Goal: Information Seeking & Learning: Check status

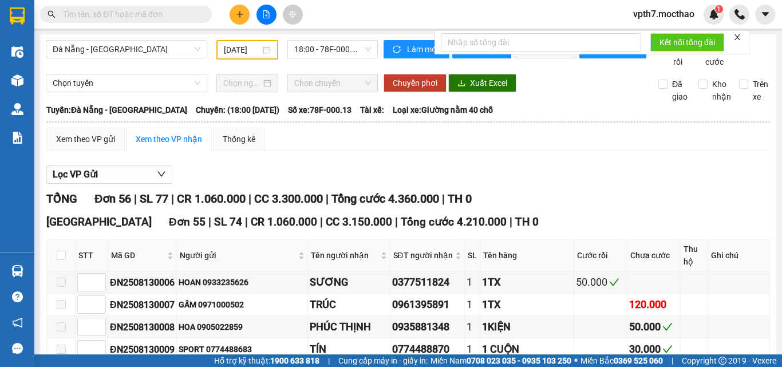
click at [86, 64] on div "[GEOGRAPHIC_DATA] - [GEOGRAPHIC_DATA] [DATE] 18:00 - 78F-000.13" at bounding box center [212, 54] width 332 height 28
click at [150, 68] on div "[GEOGRAPHIC_DATA] - [GEOGRAPHIC_DATA] [DATE] 18:00 - 78F-000.13" at bounding box center [212, 54] width 332 height 28
click at [117, 68] on div "[GEOGRAPHIC_DATA] - [GEOGRAPHIC_DATA] [DATE] 18:00 - 78F-000.13" at bounding box center [212, 54] width 332 height 28
click at [144, 55] on span "Đà Nẵng - [GEOGRAPHIC_DATA]" at bounding box center [127, 49] width 148 height 17
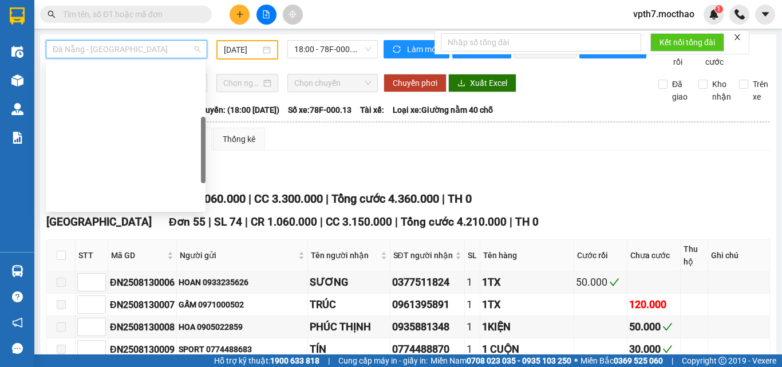
click at [124, 286] on div "BX Miền Đông Cũ - [GEOGRAPHIC_DATA]" at bounding box center [126, 292] width 146 height 13
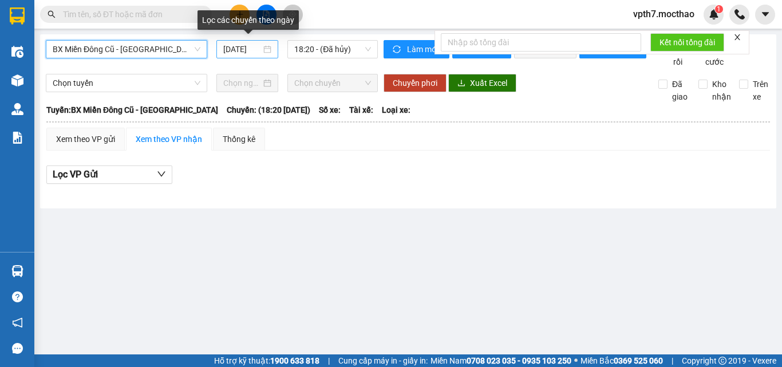
click at [247, 52] on input "[DATE]" at bounding box center [242, 49] width 38 height 13
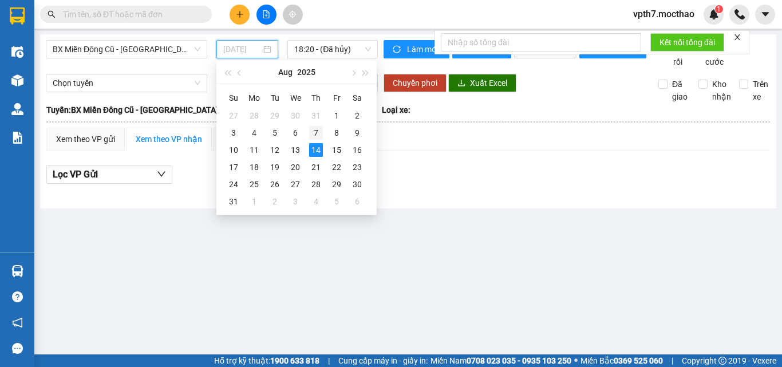
click at [314, 134] on div "7" at bounding box center [316, 133] width 14 height 14
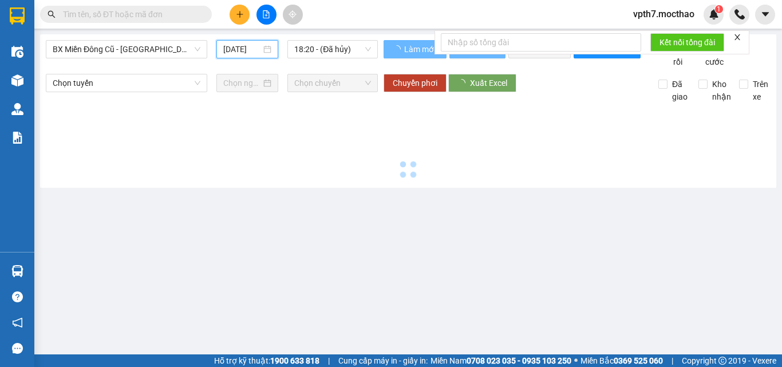
type input "[DATE]"
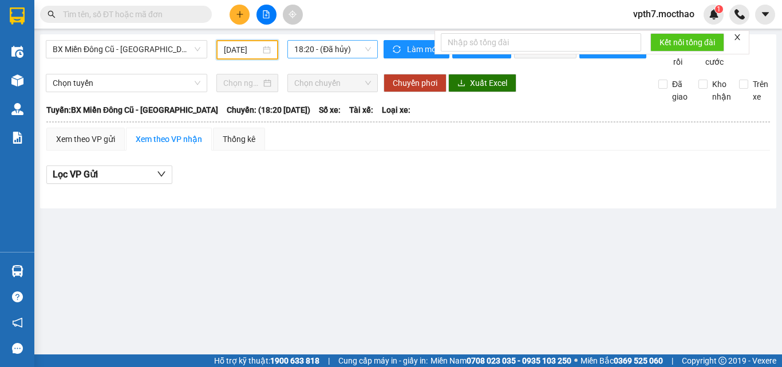
click at [342, 45] on span "18:20 - (Đã hủy)" at bounding box center [332, 49] width 77 height 17
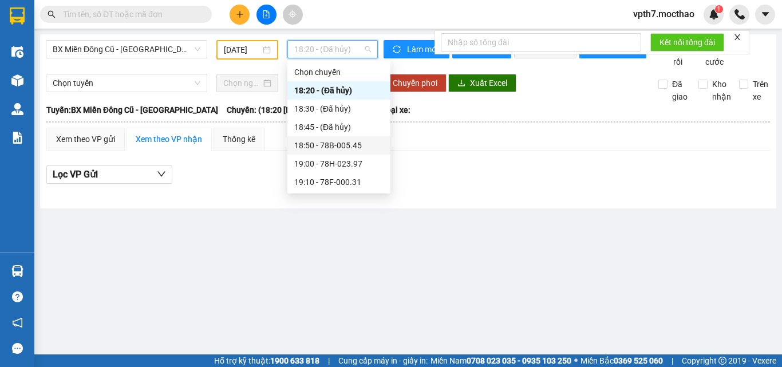
click at [330, 139] on div "18:50 - 78B-005.45" at bounding box center [338, 145] width 103 height 18
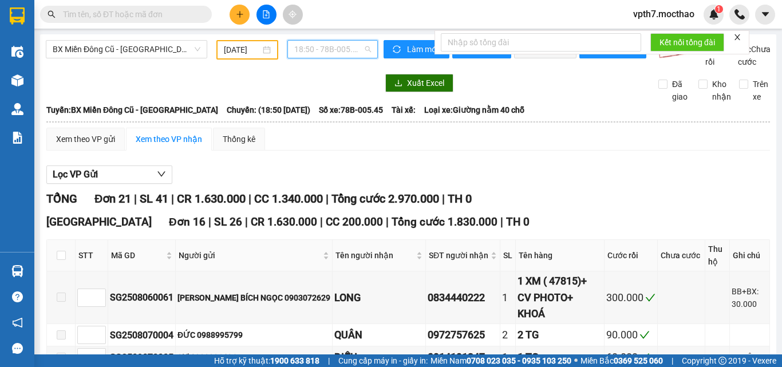
click at [319, 46] on span "18:50 - 78B-005.45" at bounding box center [332, 49] width 77 height 17
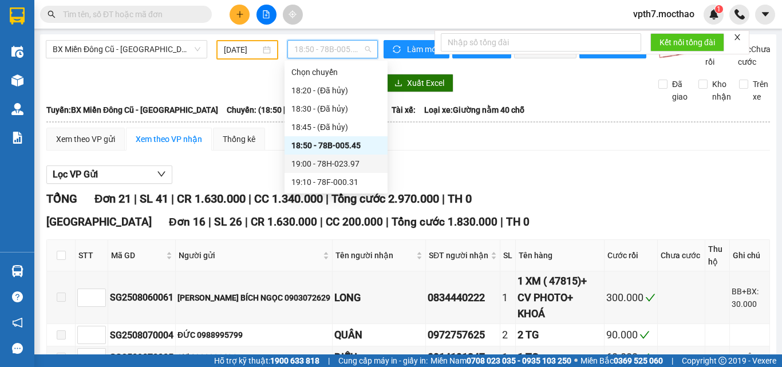
click at [358, 165] on div "19:00 - 78H-023.97" at bounding box center [335, 163] width 89 height 13
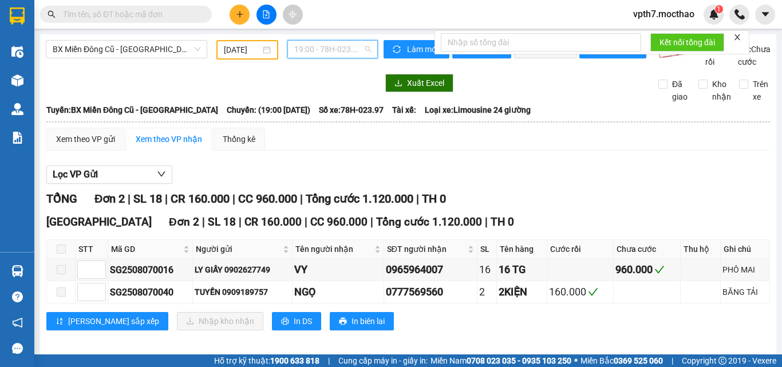
click at [350, 48] on span "19:00 - 78H-023.97" at bounding box center [332, 49] width 77 height 17
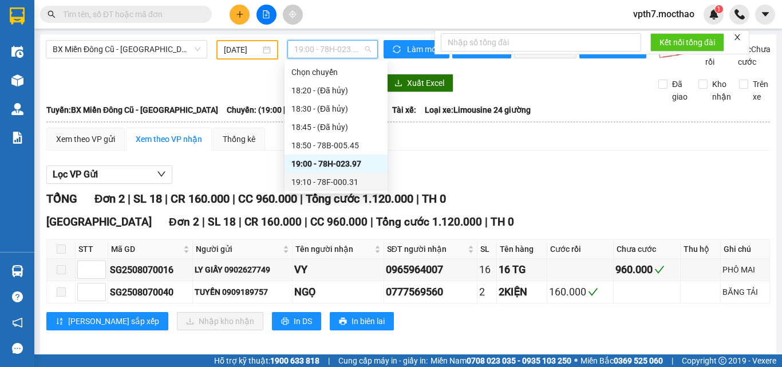
click at [339, 184] on div "19:10 - 78F-000.31" at bounding box center [335, 182] width 89 height 13
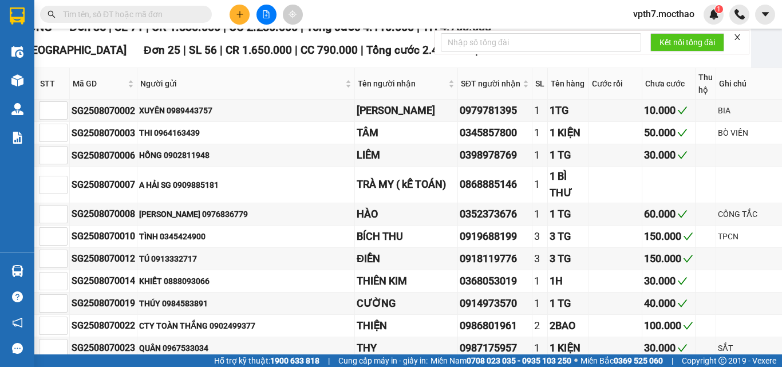
scroll to position [0, 25]
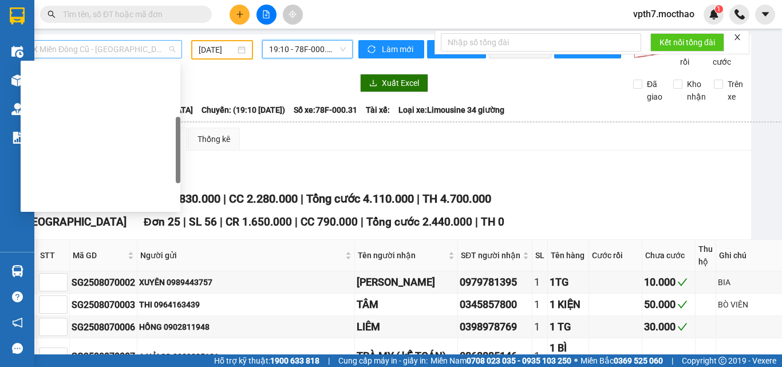
click at [66, 48] on span "BX Miền Đông Cũ - [GEOGRAPHIC_DATA]" at bounding box center [101, 49] width 148 height 17
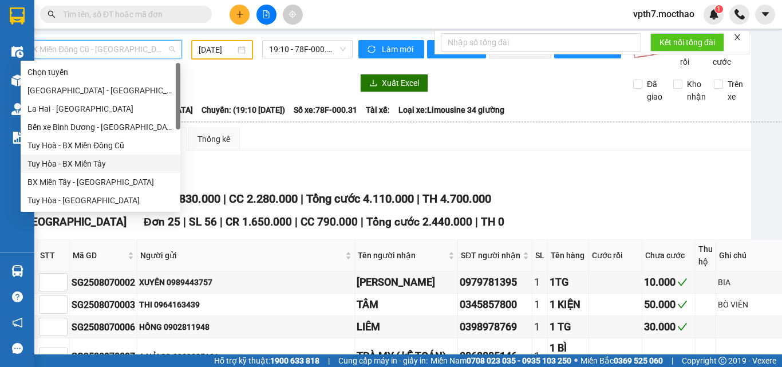
click at [89, 161] on div "Tuy Hòa - BX Miền Tây" at bounding box center [100, 163] width 146 height 13
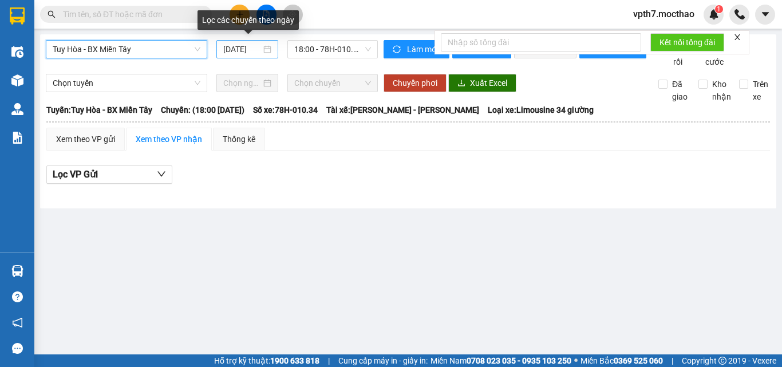
click at [231, 45] on input "[DATE]" at bounding box center [242, 49] width 38 height 13
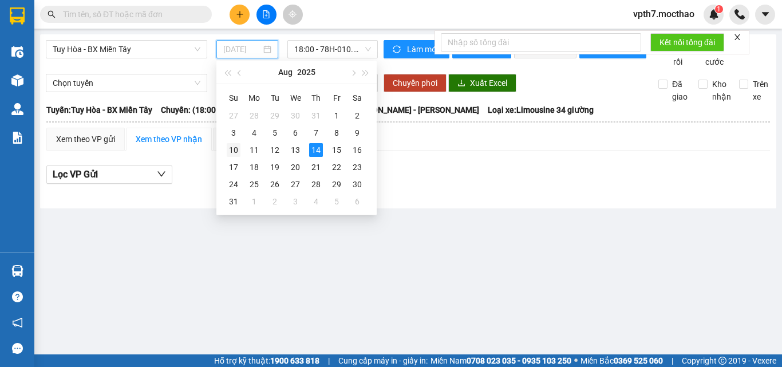
click at [234, 154] on div "10" at bounding box center [234, 150] width 14 height 14
type input "[DATE]"
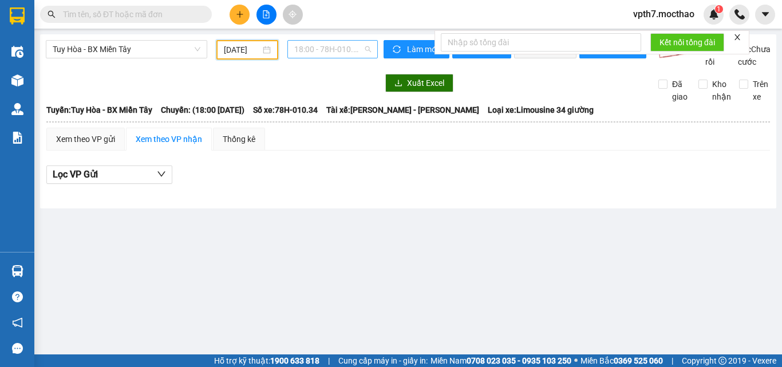
click at [335, 53] on span "18:00 - 78H-010.34" at bounding box center [332, 49] width 77 height 17
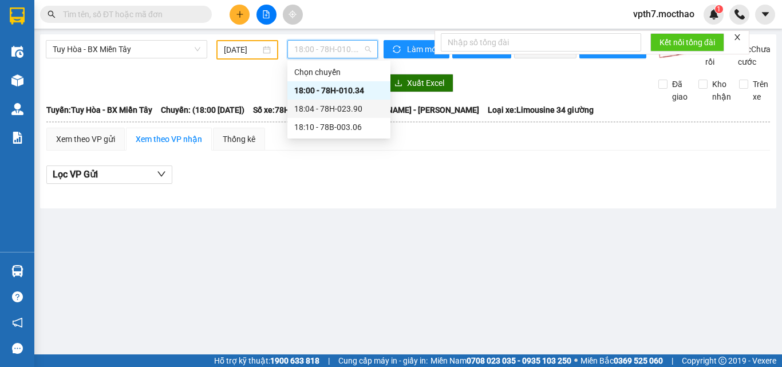
click at [349, 109] on div "18:04 - 78H-023.90" at bounding box center [338, 108] width 89 height 13
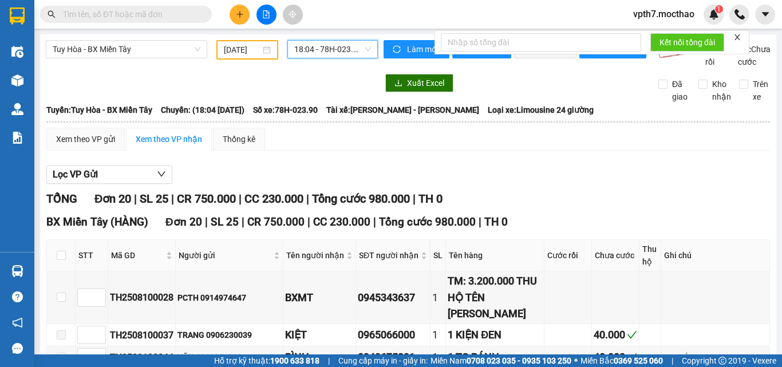
click at [336, 55] on span "18:04 - 78H-023.90" at bounding box center [332, 49] width 77 height 17
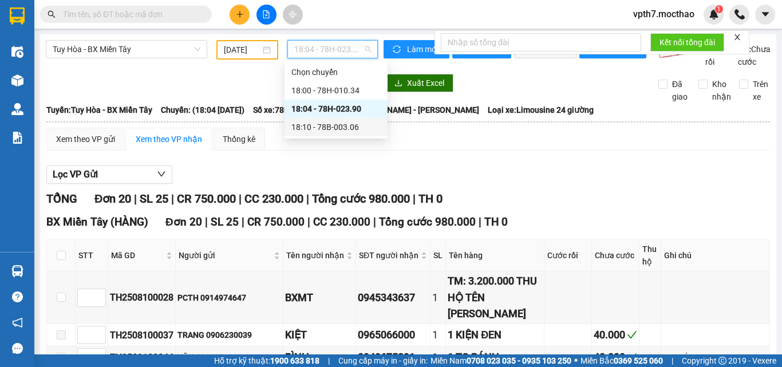
click at [325, 128] on div "18:10 - 78B-003.06" at bounding box center [335, 127] width 89 height 13
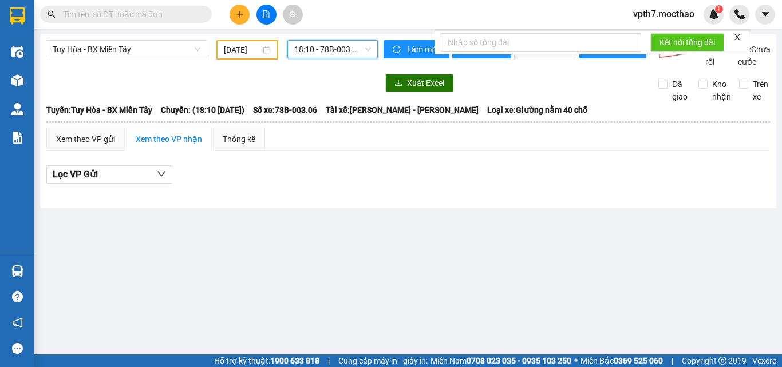
click at [322, 55] on span "18:10 - 78B-003.06" at bounding box center [332, 49] width 77 height 17
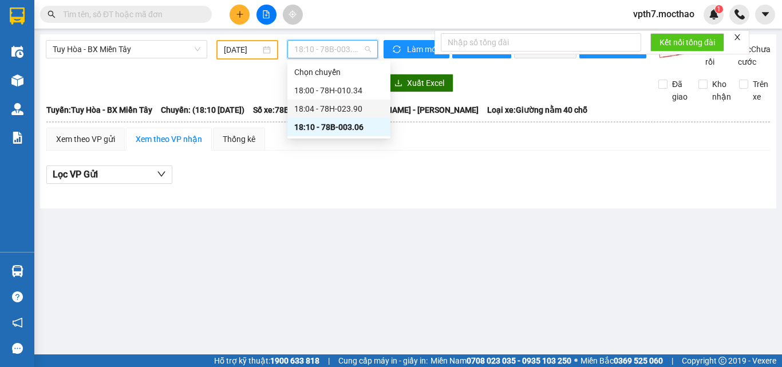
click at [329, 108] on div "18:04 - 78H-023.90" at bounding box center [338, 108] width 89 height 13
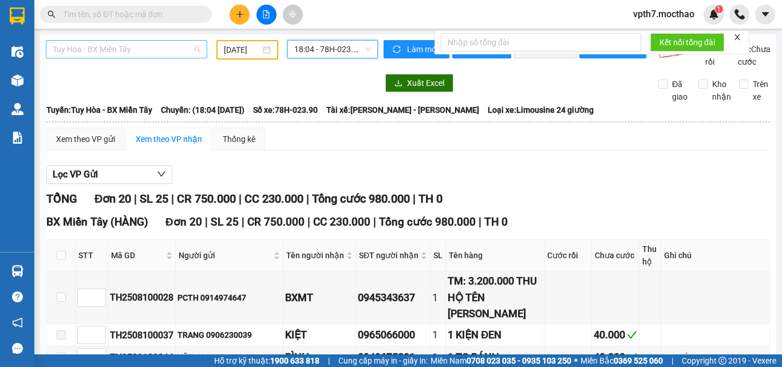
click at [148, 53] on span "Tuy Hòa - BX Miền Tây" at bounding box center [127, 49] width 148 height 17
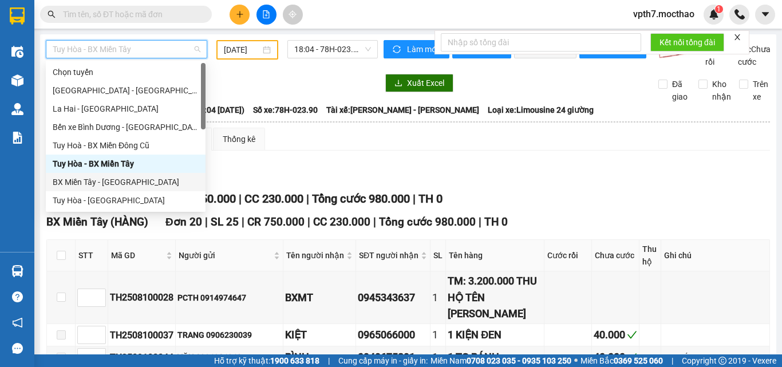
click at [101, 181] on div "BX Miền Tây - [GEOGRAPHIC_DATA]" at bounding box center [126, 182] width 146 height 13
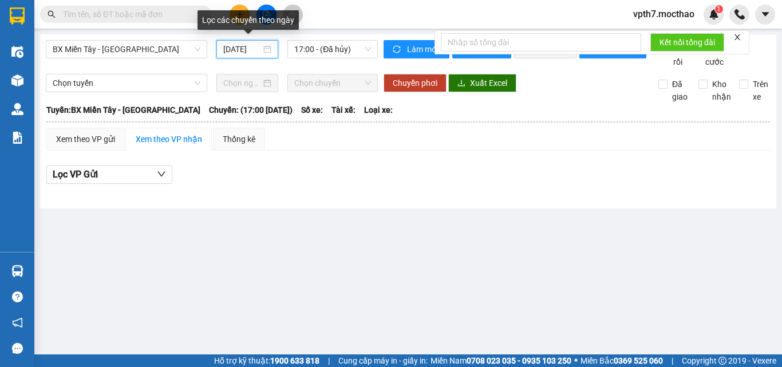
click at [245, 49] on input "[DATE]" at bounding box center [242, 49] width 38 height 13
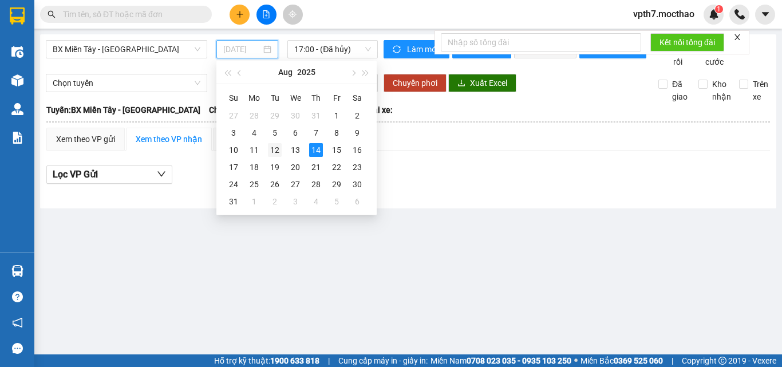
click at [275, 152] on div "12" at bounding box center [275, 150] width 14 height 14
type input "[DATE]"
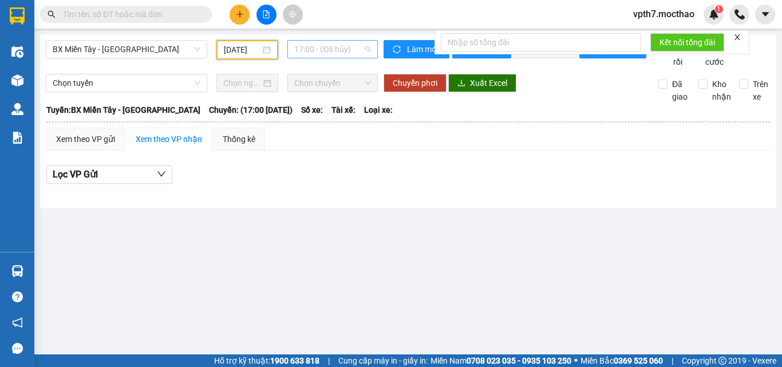
click at [327, 45] on span "17:00 - (Đã hủy)" at bounding box center [332, 49] width 77 height 17
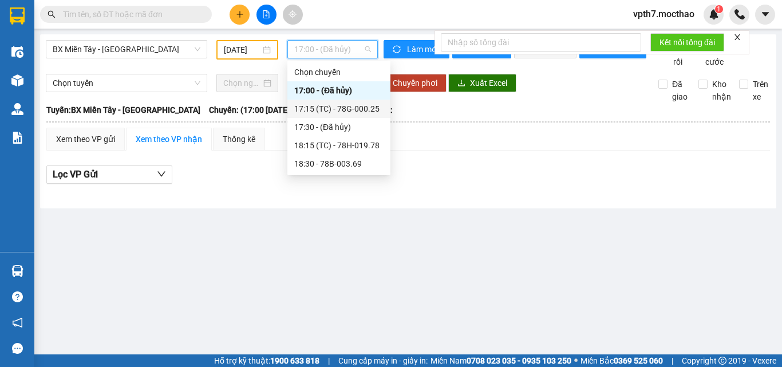
click at [327, 106] on div "17:15 (TC) - 78G-000.25" at bounding box center [338, 108] width 89 height 13
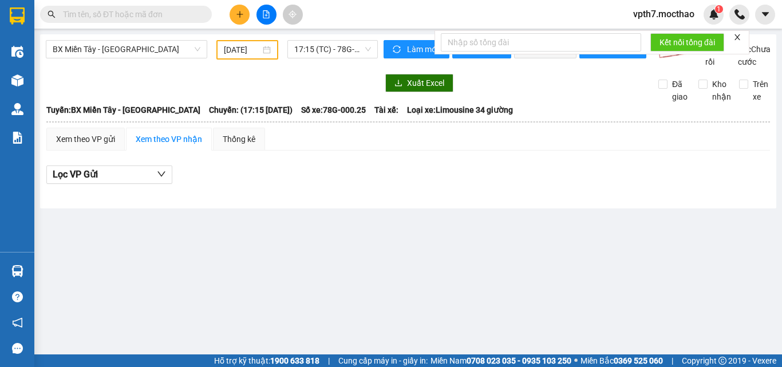
click at [331, 39] on div "BX Miền Tây - [GEOGRAPHIC_DATA] [DATE] 17:15 (TC) - 78G-000.25 Làm mới In phơi …" at bounding box center [408, 121] width 736 height 174
click at [333, 54] on span "17:15 (TC) - 78G-000.25" at bounding box center [332, 49] width 77 height 17
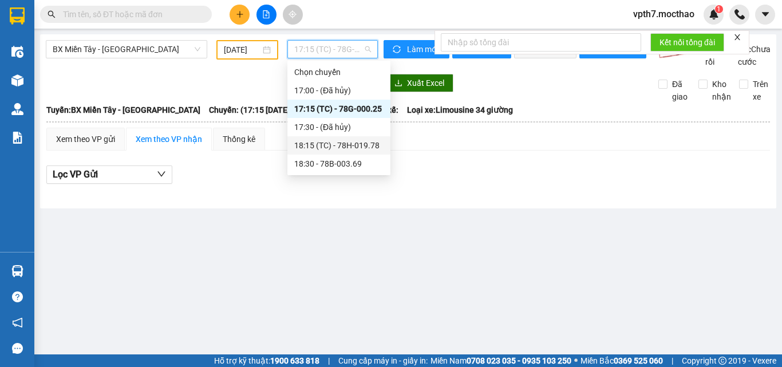
click at [350, 149] on div "18:15 (TC) - 78H-019.78" at bounding box center [338, 145] width 89 height 13
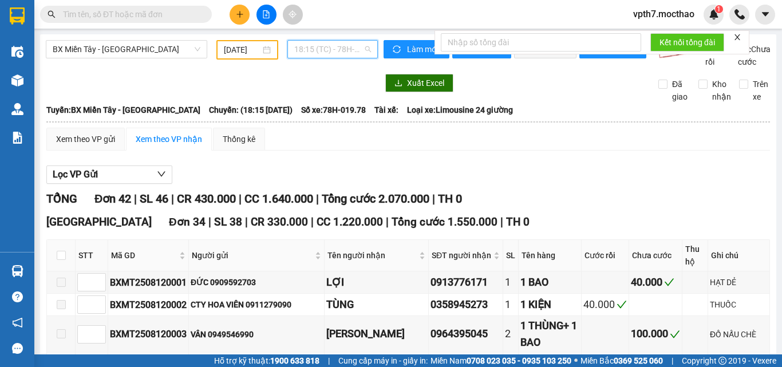
click at [313, 49] on span "18:15 (TC) - 78H-019.78" at bounding box center [332, 49] width 77 height 17
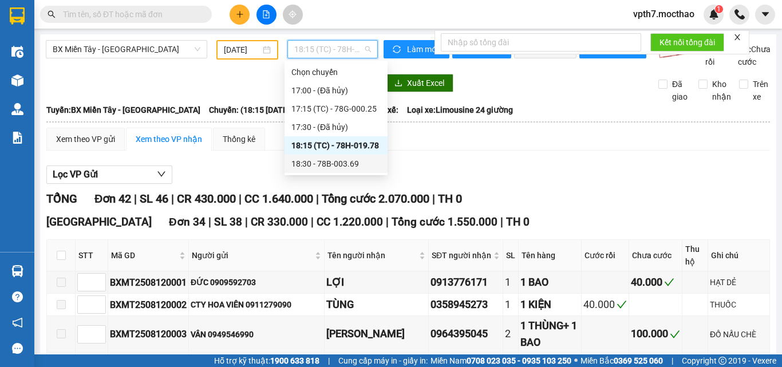
click at [333, 163] on div "18:30 - 78B-003.69" at bounding box center [335, 163] width 89 height 13
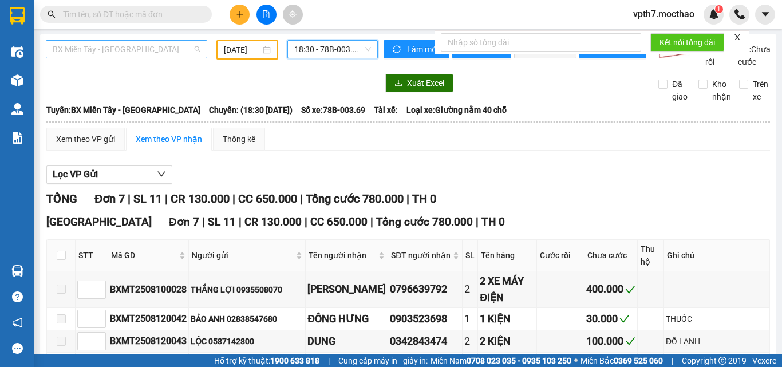
click at [128, 50] on span "BX Miền Tây - [GEOGRAPHIC_DATA]" at bounding box center [127, 49] width 148 height 17
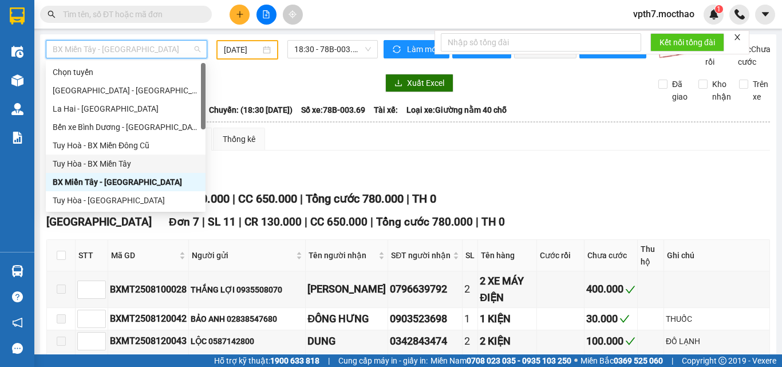
click at [104, 165] on div "Tuy Hòa - BX Miền Tây" at bounding box center [126, 163] width 146 height 13
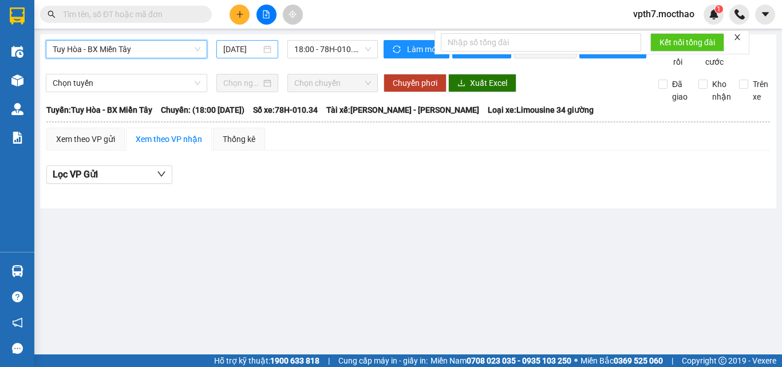
click at [246, 50] on input "[DATE]" at bounding box center [242, 49] width 38 height 13
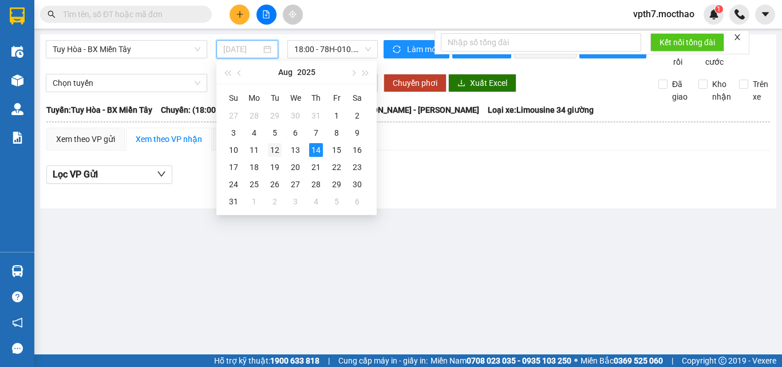
click at [274, 151] on div "12" at bounding box center [275, 150] width 14 height 14
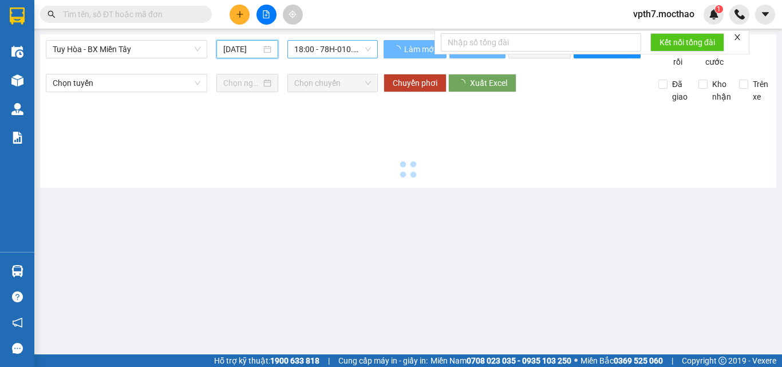
type input "[DATE]"
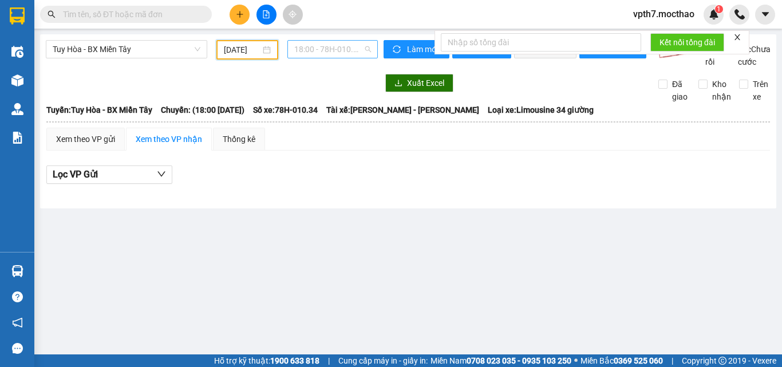
click at [329, 52] on span "18:00 - 78H-010.34" at bounding box center [332, 49] width 77 height 17
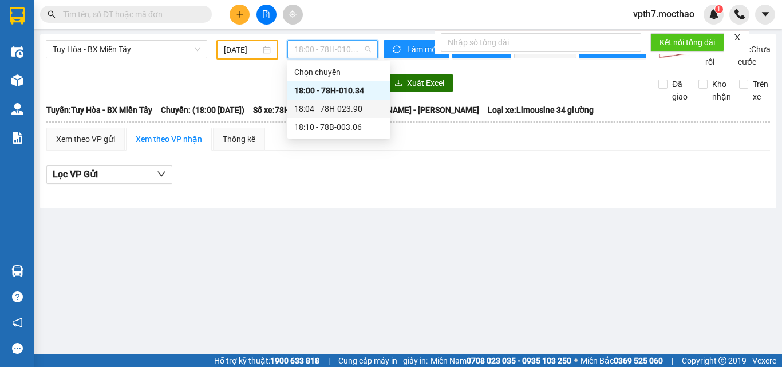
click at [326, 109] on div "18:04 - 78H-023.90" at bounding box center [338, 108] width 89 height 13
click at [341, 48] on span "18:04 - 78H-023.90" at bounding box center [332, 49] width 77 height 17
click at [321, 125] on div "18:10 - 78B-003.06" at bounding box center [338, 127] width 89 height 13
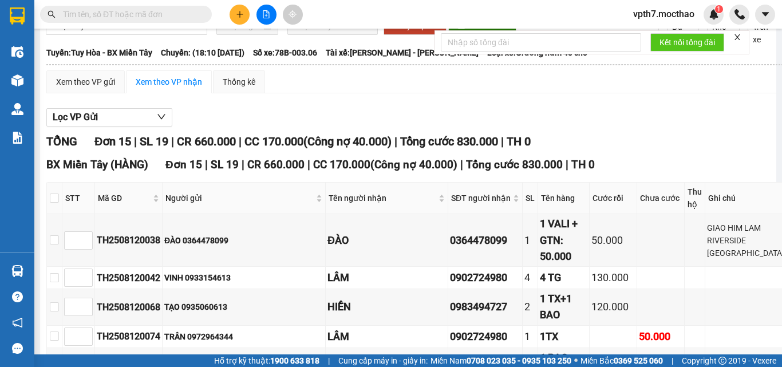
scroll to position [172, 0]
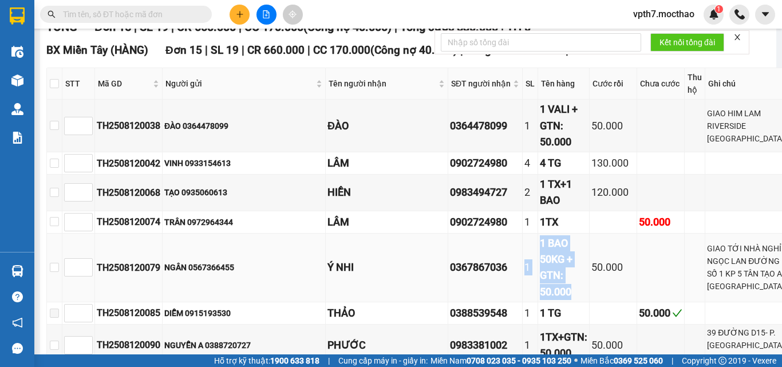
drag, startPoint x: 532, startPoint y: 277, endPoint x: 546, endPoint y: 276, distance: 13.2
click at [545, 277] on tr "TH2508120079 NGÂN 0567366455 Ý NHI 0367867036 1 1 BAO 50KG + GTN: 50.000 50.000…" at bounding box center [418, 268] width 742 height 69
drag, startPoint x: 504, startPoint y: 330, endPoint x: 560, endPoint y: 334, distance: 56.8
click at [560, 334] on tr "TH2508120090 NGUYỄN A 0388720727 PHƯỚC 0983381002 1 1TX+GTN: 50.000 50.000 39 Đ…" at bounding box center [418, 346] width 742 height 42
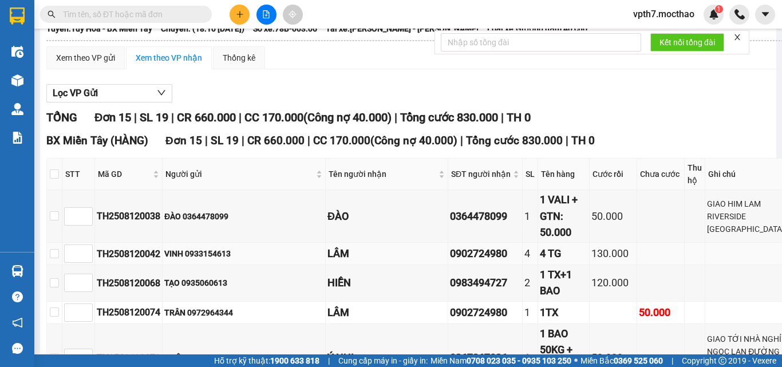
scroll to position [0, 0]
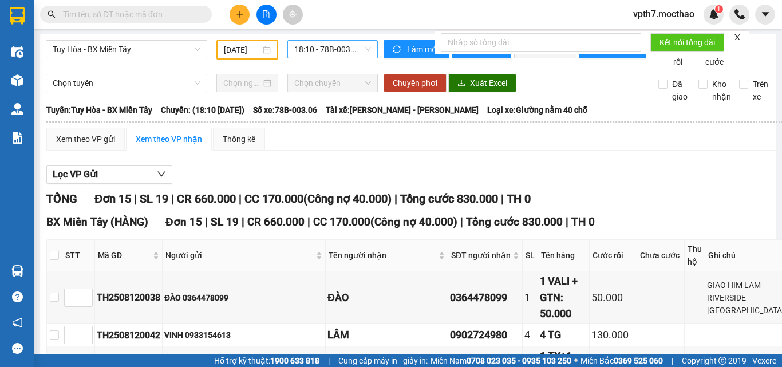
click at [330, 40] on div "18:10 - 78B-003.06" at bounding box center [332, 49] width 90 height 18
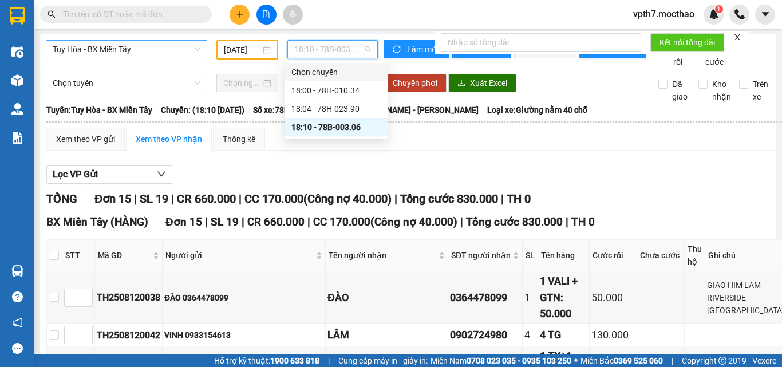
click at [135, 46] on span "Tuy Hòa - BX Miền Tây" at bounding box center [127, 49] width 148 height 17
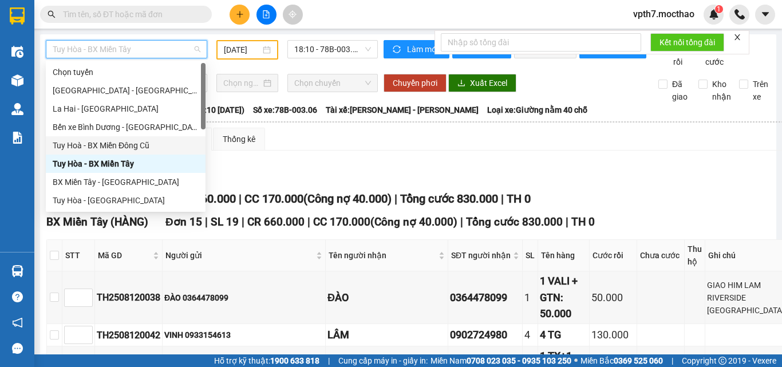
click at [152, 148] on div "Tuy Hoà - BX Miền Đông Cũ" at bounding box center [126, 145] width 146 height 13
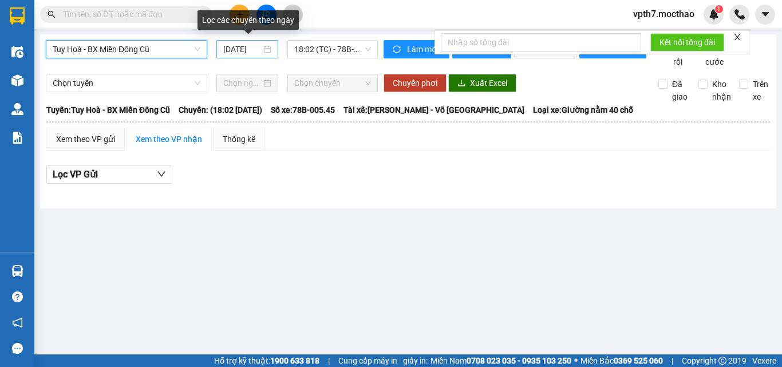
click at [242, 50] on input "[DATE]" at bounding box center [242, 49] width 38 height 13
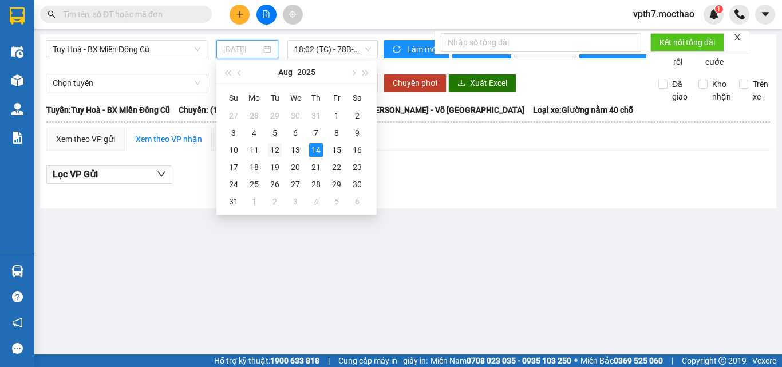
click at [279, 149] on div "12" at bounding box center [275, 150] width 14 height 14
type input "[DATE]"
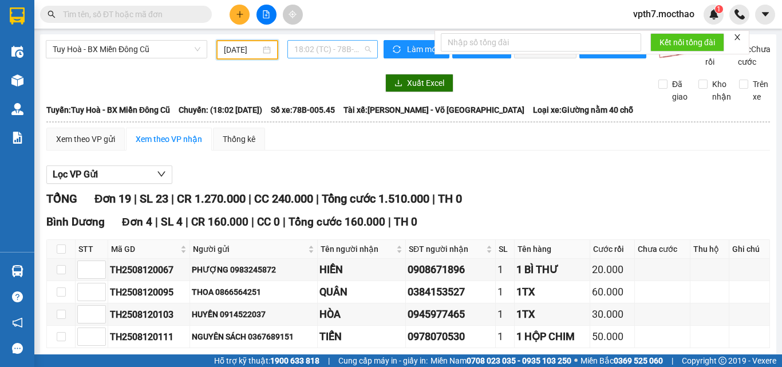
click at [313, 48] on span "18:02 (TC) - 78B-005.45" at bounding box center [332, 49] width 77 height 17
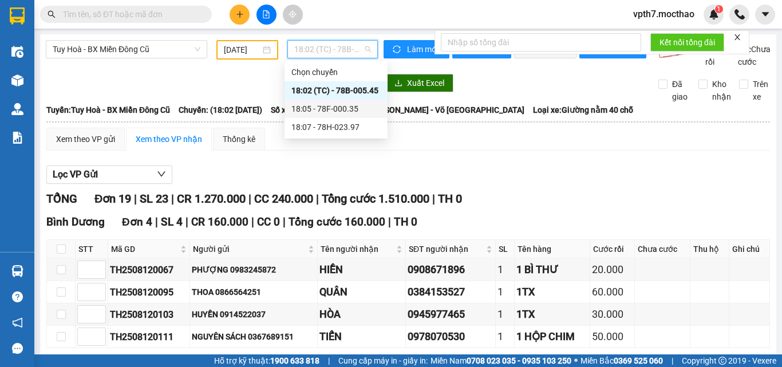
click at [329, 108] on div "18:05 - 78F-000.35" at bounding box center [335, 108] width 89 height 13
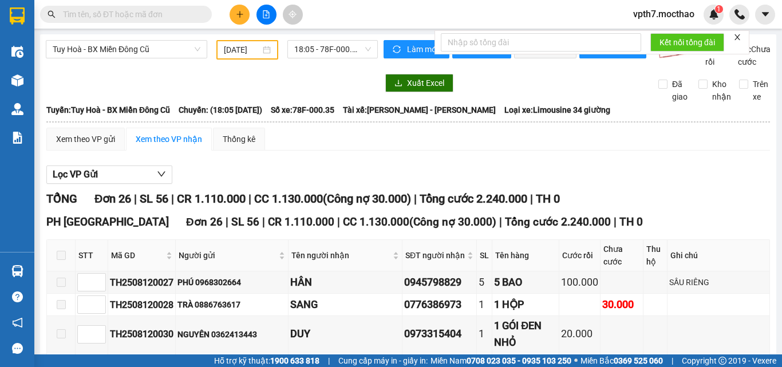
click at [326, 59] on div "18:05 - 78F-000.35" at bounding box center [333, 49] width 100 height 19
click at [342, 56] on span "18:05 - 78F-000.35" at bounding box center [332, 49] width 77 height 17
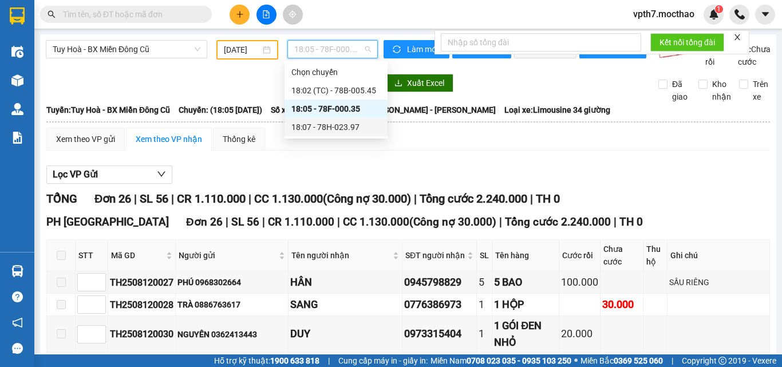
click at [355, 128] on div "18:07 - 78H-023.97" at bounding box center [335, 127] width 89 height 13
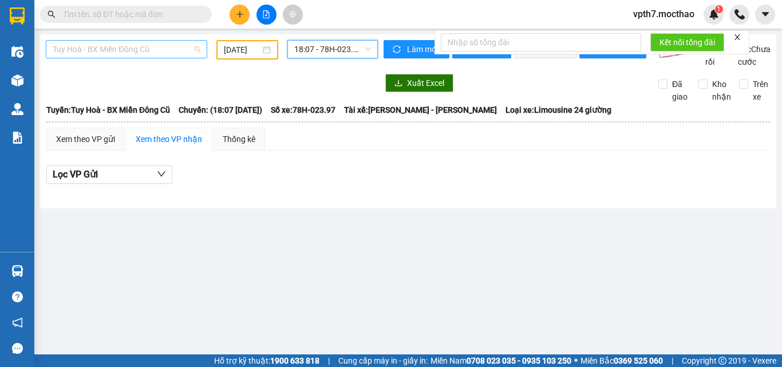
click at [121, 54] on span "Tuy Hoà - BX Miền Đông Cũ" at bounding box center [127, 49] width 148 height 17
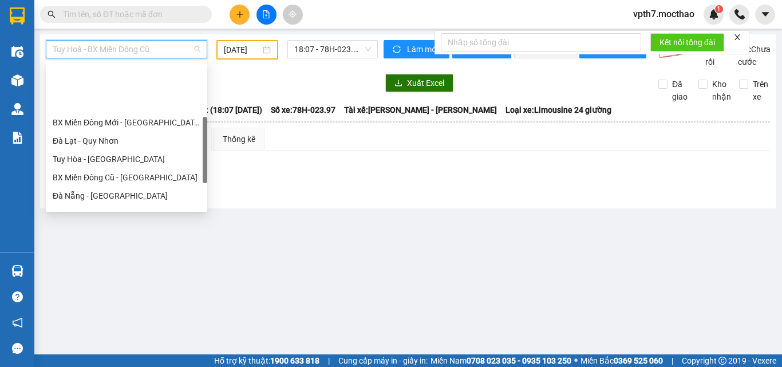
scroll to position [172, 0]
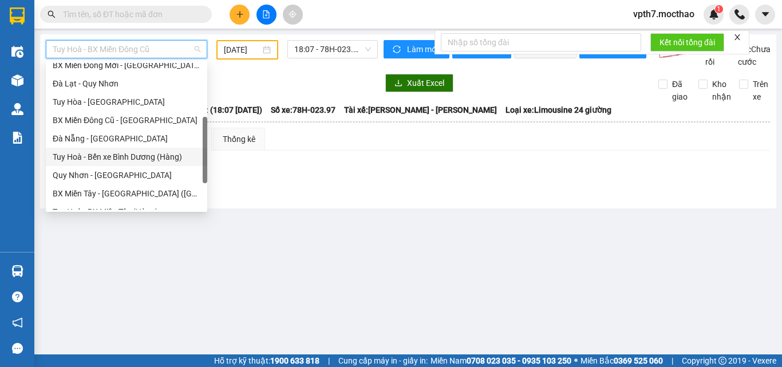
click at [97, 151] on div "Tuy Hoà - Bến xe Bình Dương (Hàng)" at bounding box center [127, 157] width 148 height 13
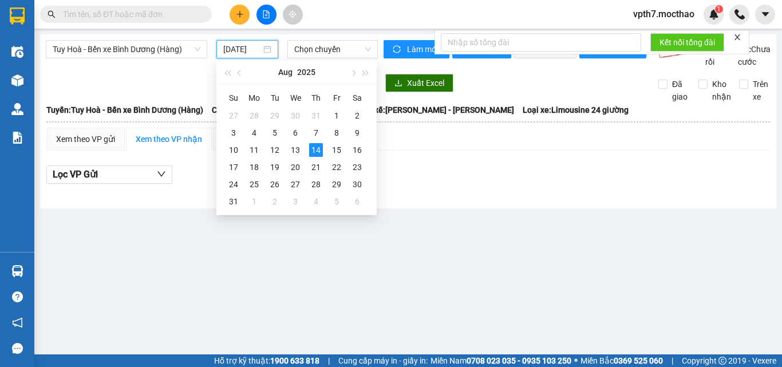
click at [243, 48] on input "[DATE]" at bounding box center [242, 49] width 38 height 13
click at [272, 152] on div "12" at bounding box center [275, 150] width 14 height 14
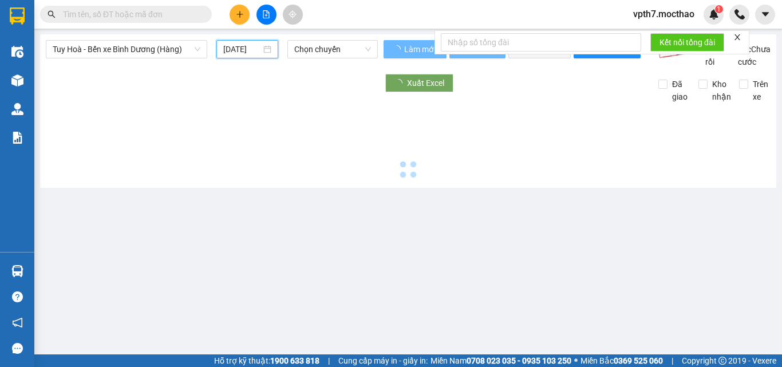
type input "[DATE]"
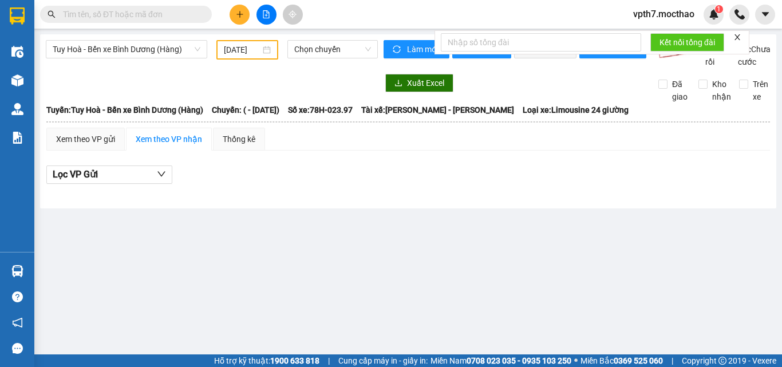
click at [345, 38] on div "Tuy Hoà - Bến xe [GEOGRAPHIC_DATA] ([GEOGRAPHIC_DATA]) [DATE] Chọn chuyến Làm m…" at bounding box center [408, 121] width 736 height 174
click at [337, 46] on span "Chọn chuyến" at bounding box center [332, 49] width 77 height 17
drag, startPoint x: 193, startPoint y: 98, endPoint x: 146, endPoint y: 61, distance: 60.3
click at [193, 92] on div at bounding box center [212, 83] width 332 height 18
click at [145, 39] on div "Tuy Hoà - Bến xe [GEOGRAPHIC_DATA] ([GEOGRAPHIC_DATA]) [DATE] Chọn chuyến Làm m…" at bounding box center [408, 121] width 736 height 174
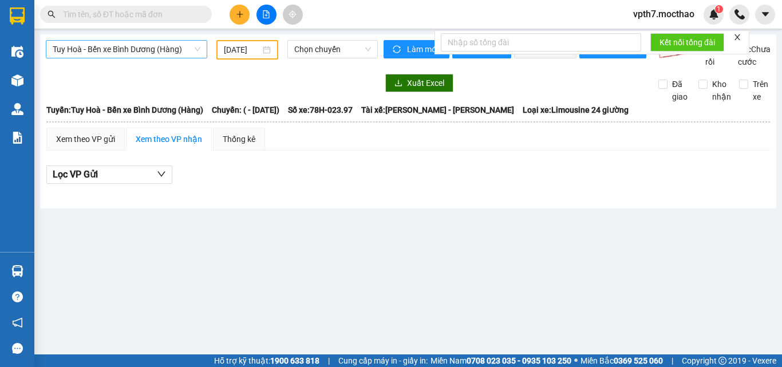
click at [140, 53] on span "Tuy Hoà - Bến xe Bình Dương (Hàng)" at bounding box center [127, 49] width 148 height 17
click at [116, 57] on span "Tuy Hoà - Bến xe Bình Dương (Hàng)" at bounding box center [127, 49] width 148 height 17
click at [369, 301] on main "Tuy Hoà - Bến xe [GEOGRAPHIC_DATA] ([GEOGRAPHIC_DATA]) [DATE] Chọn chuyến Làm m…" at bounding box center [391, 177] width 782 height 354
click at [161, 57] on span "Tuy Hoà - Bến xe Bình Dương (Hàng)" at bounding box center [127, 49] width 148 height 17
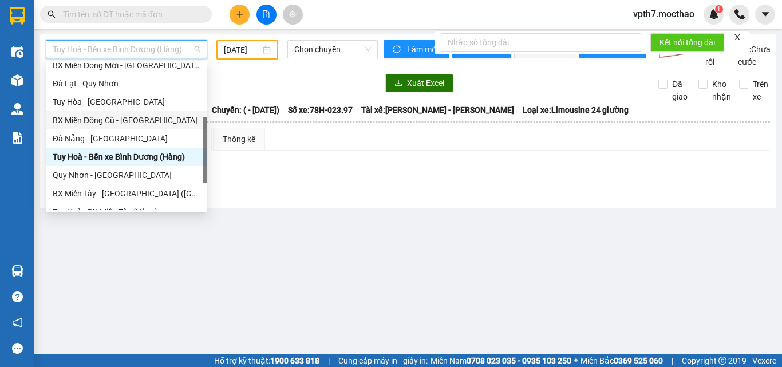
click at [124, 122] on div "BX Miền Đông Cũ - [GEOGRAPHIC_DATA]" at bounding box center [127, 120] width 148 height 13
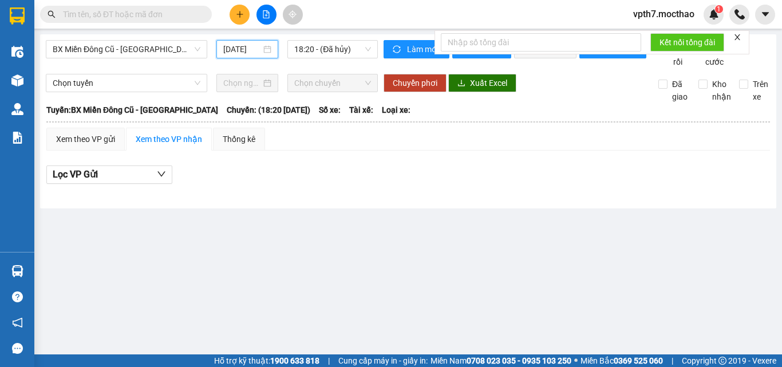
click at [250, 51] on input "[DATE]" at bounding box center [242, 49] width 38 height 13
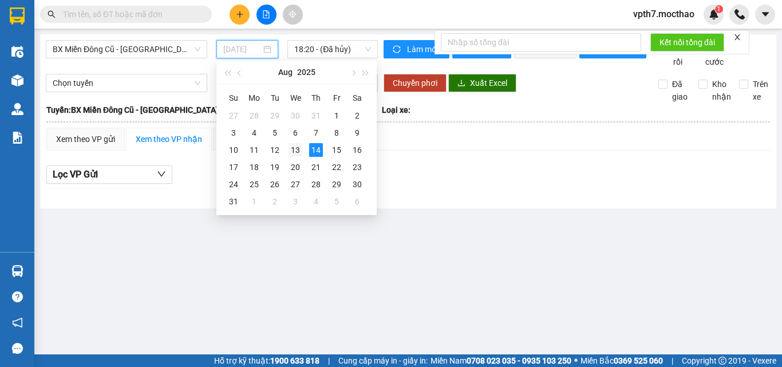
click at [289, 151] on div "13" at bounding box center [295, 150] width 14 height 14
type input "[DATE]"
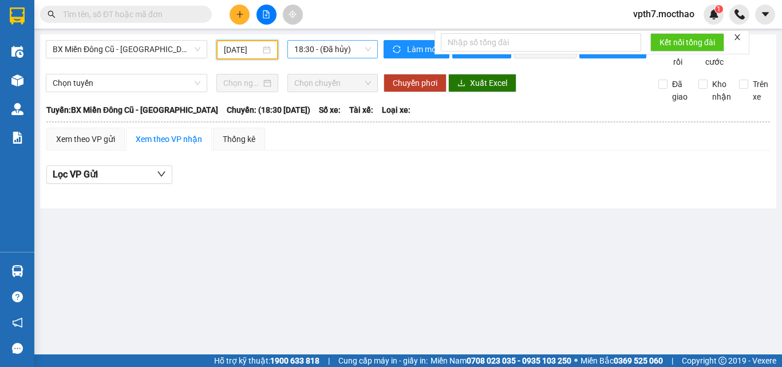
click at [321, 50] on span "18:30 - (Đã hủy)" at bounding box center [332, 49] width 77 height 17
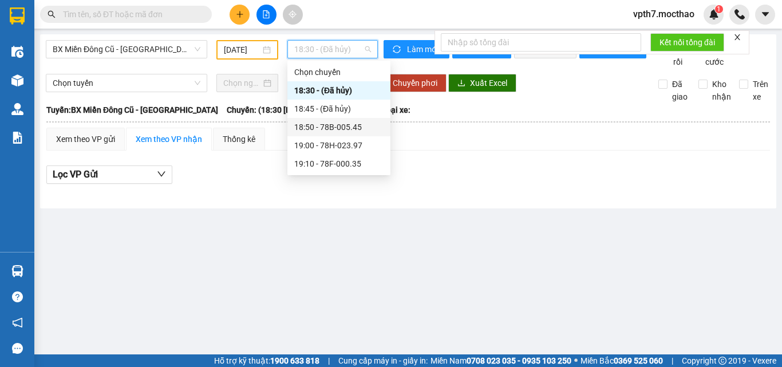
click at [329, 125] on div "18:50 - 78B-005.45" at bounding box center [338, 127] width 89 height 13
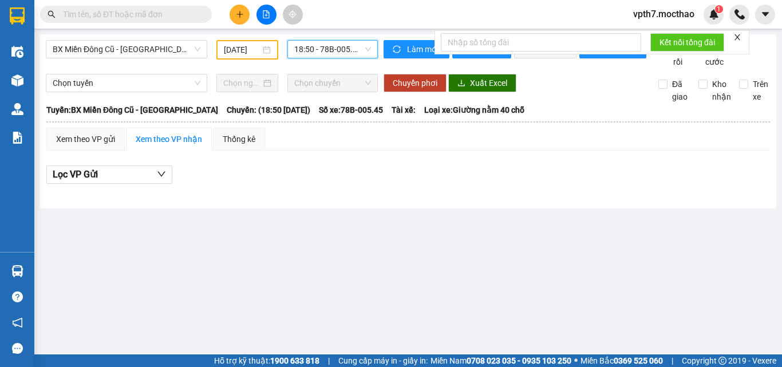
click at [321, 49] on span "18:50 - 78B-005.45" at bounding box center [332, 49] width 77 height 17
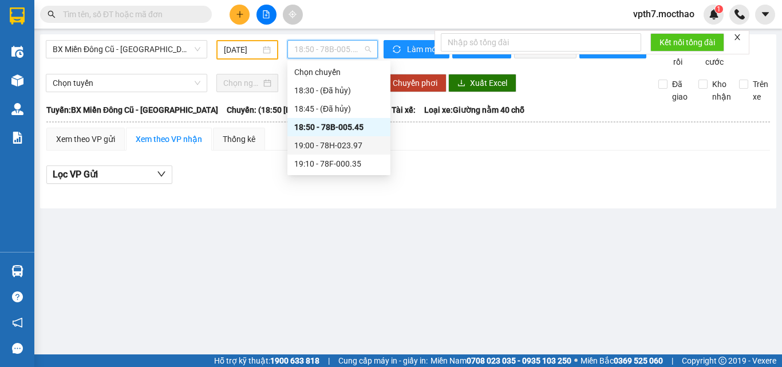
click at [344, 148] on div "19:00 - 78H-023.97" at bounding box center [338, 145] width 89 height 13
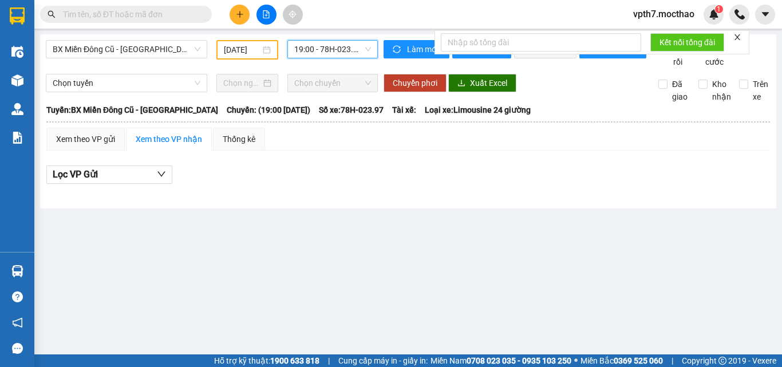
click at [345, 53] on span "19:00 - 78H-023.97" at bounding box center [332, 49] width 77 height 17
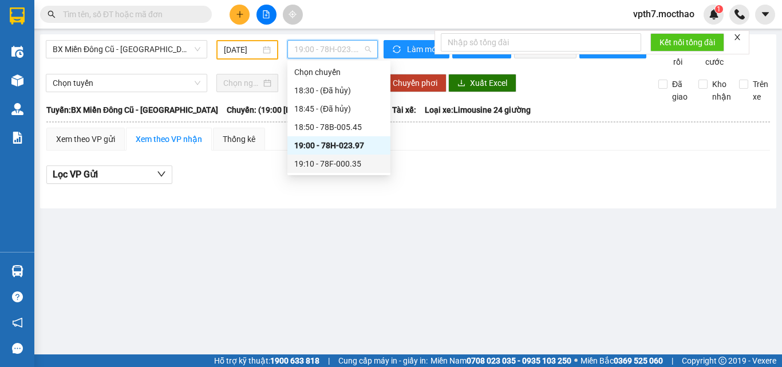
click at [331, 164] on div "19:10 - 78F-000.35" at bounding box center [338, 163] width 89 height 13
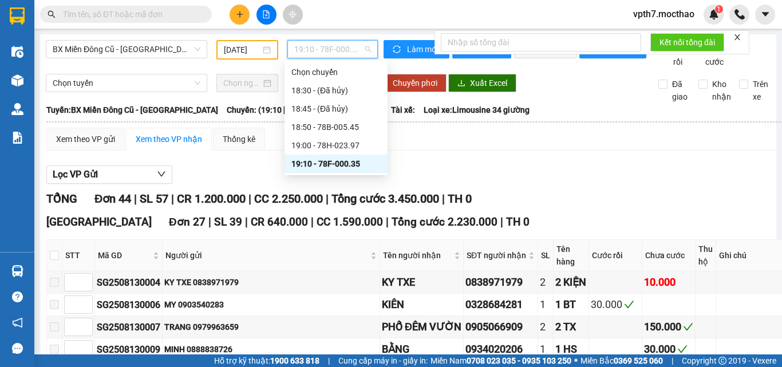
click at [335, 44] on span "19:10 - 78F-000.35" at bounding box center [332, 49] width 77 height 17
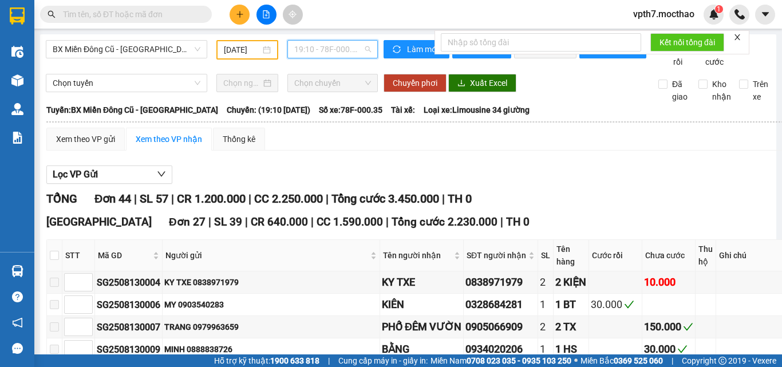
click at [350, 48] on span "19:10 - 78F-000.35" at bounding box center [332, 49] width 77 height 17
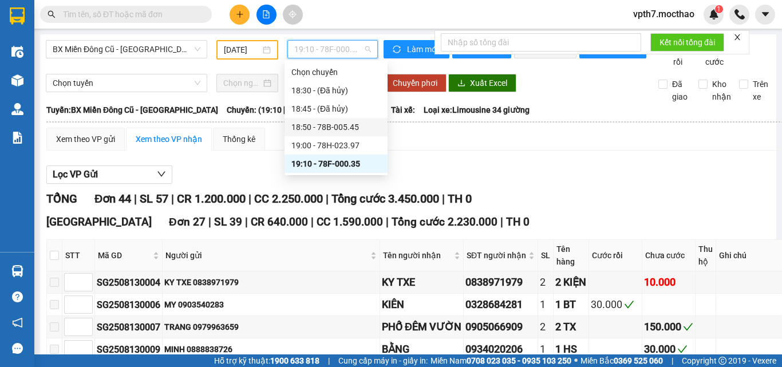
click at [331, 128] on div "18:50 - 78B-005.45" at bounding box center [335, 127] width 89 height 13
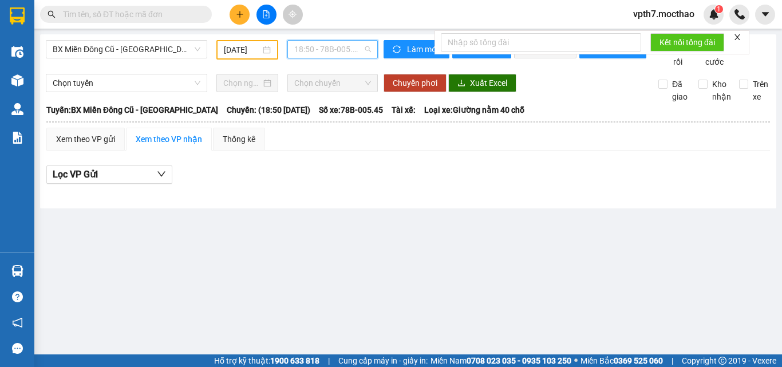
click at [349, 46] on span "18:50 - 78B-005.45" at bounding box center [332, 49] width 77 height 17
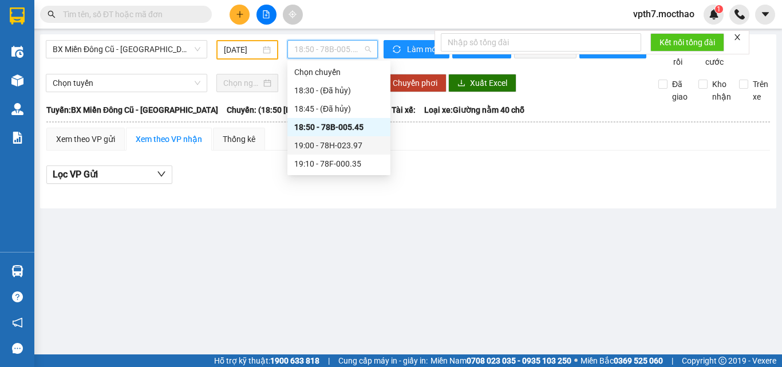
click at [329, 144] on div "19:00 - 78H-023.97" at bounding box center [338, 145] width 89 height 13
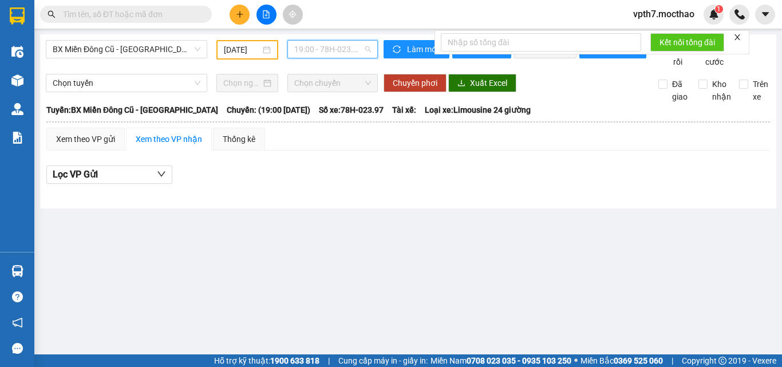
drag, startPoint x: 342, startPoint y: 45, endPoint x: 389, endPoint y: 96, distance: 68.9
click at [343, 45] on span "19:00 - 78H-023.97" at bounding box center [332, 49] width 77 height 17
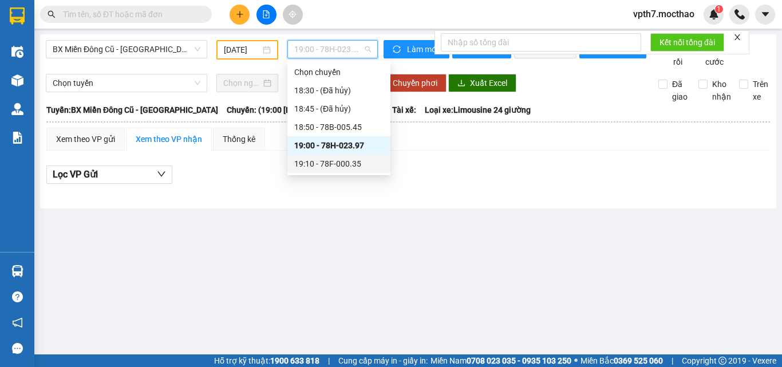
click at [357, 166] on div "19:10 - 78F-000.35" at bounding box center [338, 163] width 89 height 13
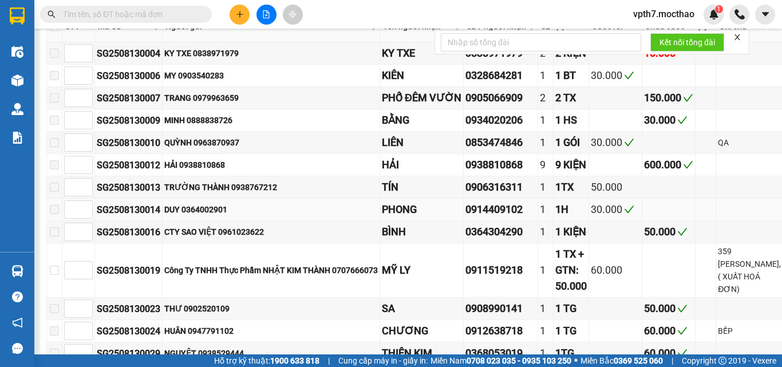
scroll to position [343, 0]
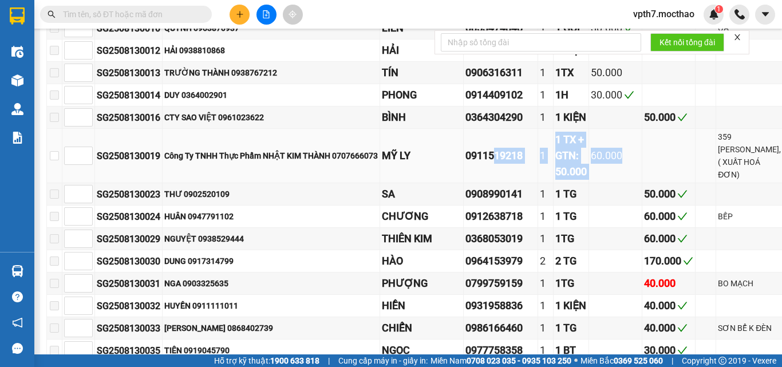
drag, startPoint x: 507, startPoint y: 190, endPoint x: 630, endPoint y: 213, distance: 125.2
click at [630, 183] on tr "SG2508130019 Công Ty TNHH Thực Phẩm [GEOGRAPHIC_DATA] 0707666073 MỸ LY 09115192…" at bounding box center [415, 156] width 736 height 54
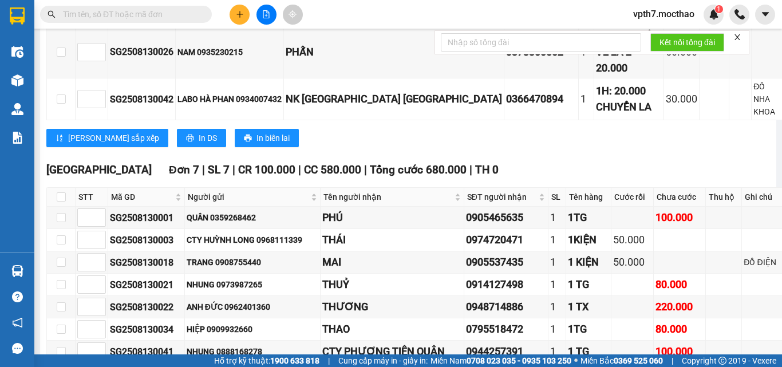
scroll to position [1030, 0]
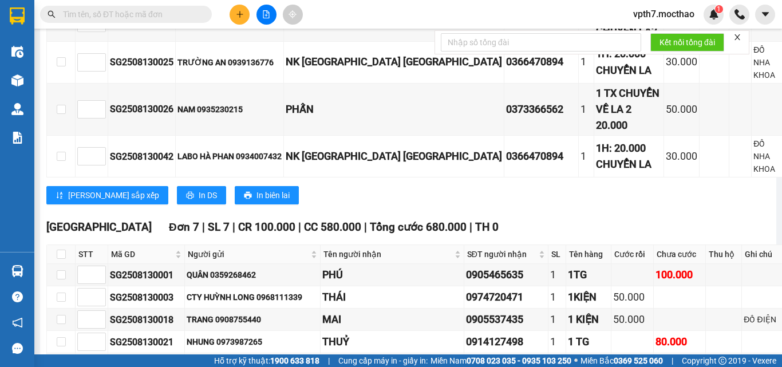
click at [596, 78] on div "1H: 20.000 CHUYỂN LA" at bounding box center [629, 62] width 66 height 33
click at [596, 134] on div "1 TX CHUYỂN VỀ LA 2 20.000" at bounding box center [629, 109] width 66 height 49
click at [596, 173] on div "1H: 20.000 CHUYỂN LA" at bounding box center [629, 156] width 66 height 33
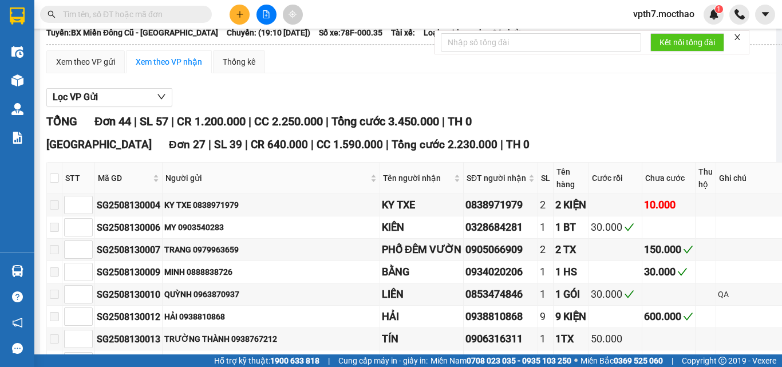
scroll to position [0, 0]
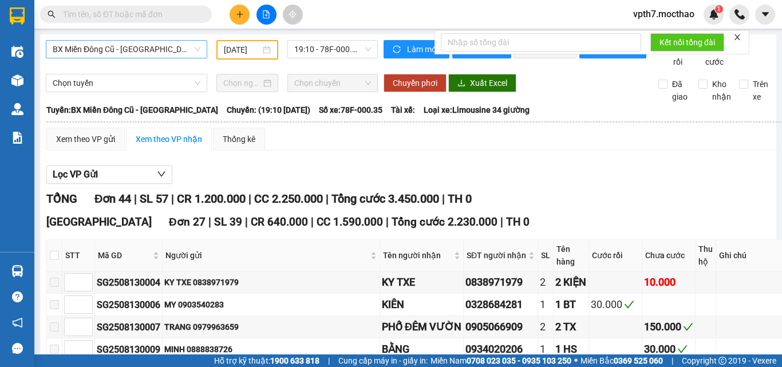
click at [94, 47] on span "BX Miền Đông Cũ - [GEOGRAPHIC_DATA]" at bounding box center [127, 49] width 148 height 17
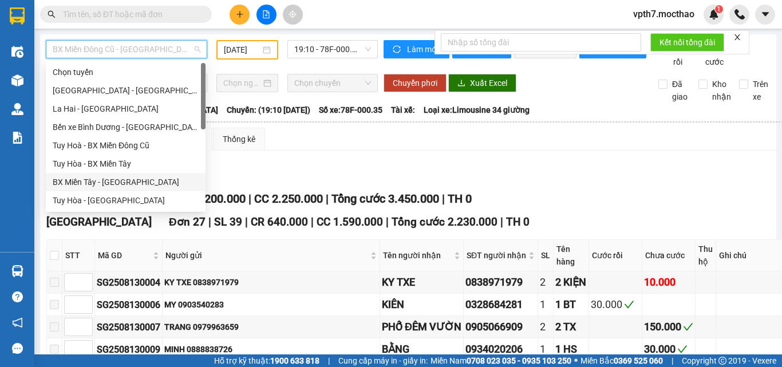
click at [113, 181] on div "BX Miền Tây - [GEOGRAPHIC_DATA]" at bounding box center [126, 182] width 146 height 13
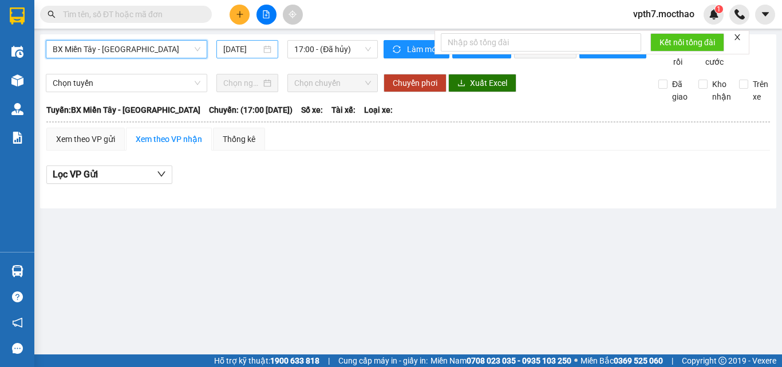
click at [250, 53] on input "[DATE]" at bounding box center [242, 49] width 38 height 13
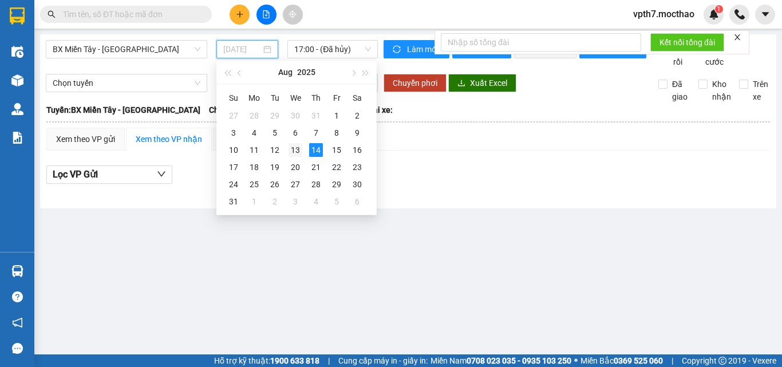
click at [297, 147] on div "13" at bounding box center [295, 150] width 14 height 14
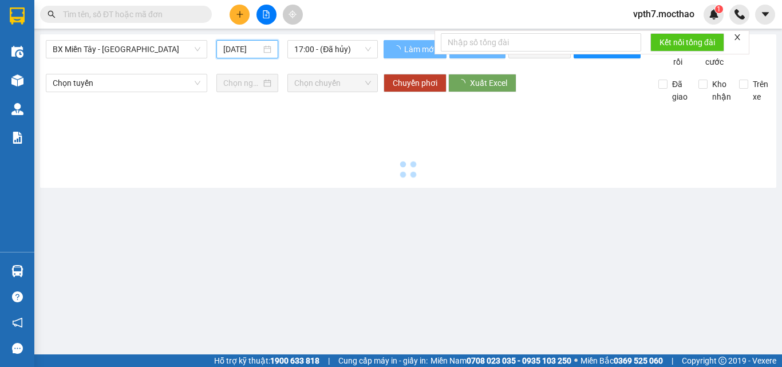
type input "[DATE]"
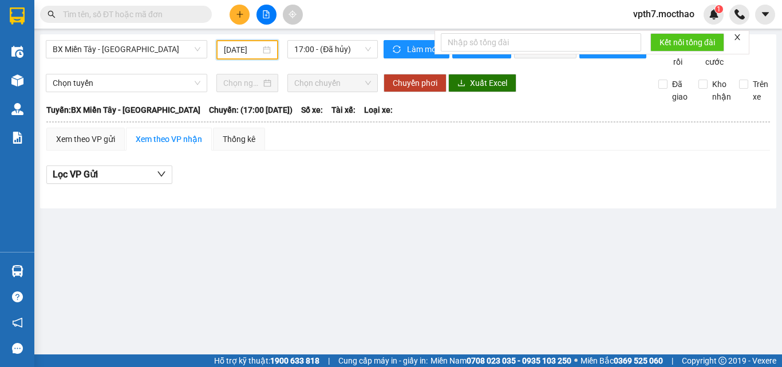
click at [325, 39] on div "BX Miền Tây - [GEOGRAPHIC_DATA] [DATE] 17:00 - (Đã hủy) Làm mới In phơi In đơn …" at bounding box center [408, 121] width 736 height 174
click at [325, 53] on span "17:00 - (Đã hủy)" at bounding box center [332, 49] width 77 height 17
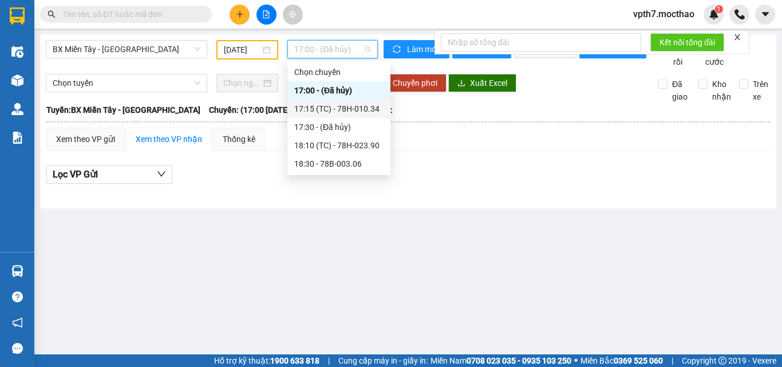
click at [333, 105] on div "17:15 (TC) - 78H-010.34" at bounding box center [338, 108] width 89 height 13
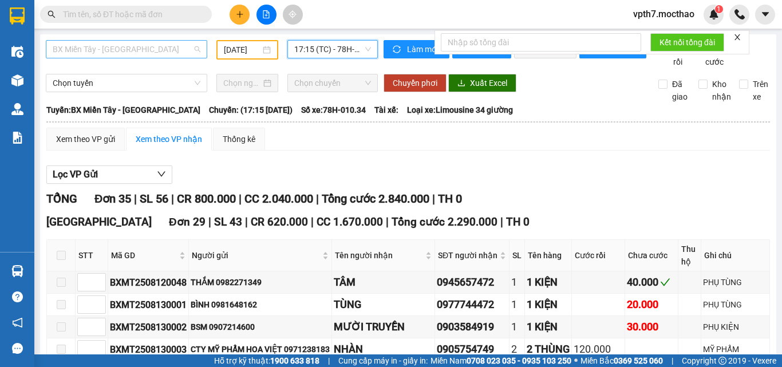
click at [130, 56] on span "BX Miền Tây - [GEOGRAPHIC_DATA]" at bounding box center [127, 49] width 148 height 17
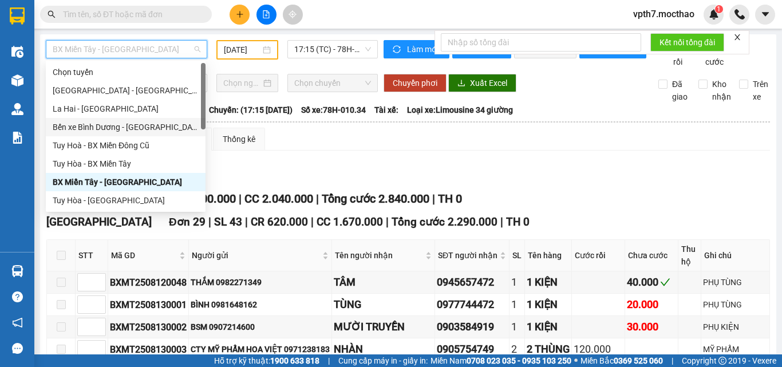
scroll to position [172, 0]
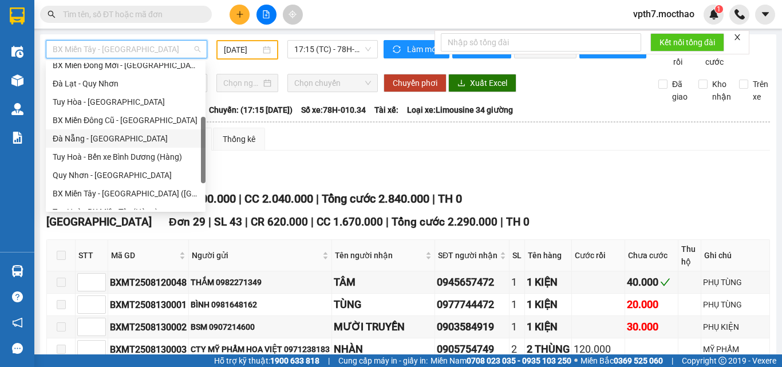
drag, startPoint x: 96, startPoint y: 139, endPoint x: 132, endPoint y: 114, distance: 44.1
click at [96, 138] on div "Đà Nẵng - [GEOGRAPHIC_DATA]" at bounding box center [126, 138] width 146 height 13
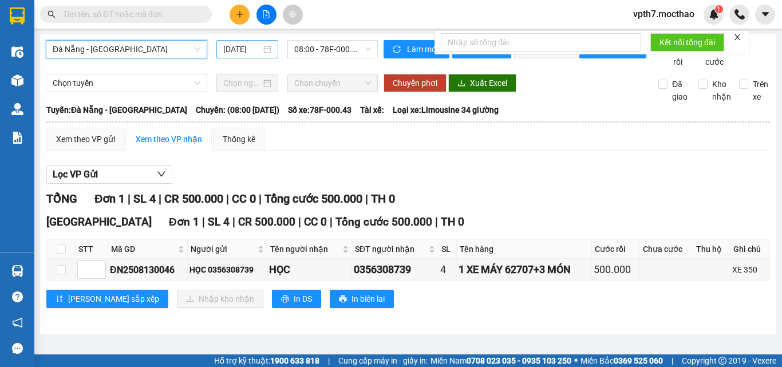
click at [242, 51] on input "[DATE]" at bounding box center [242, 49] width 38 height 13
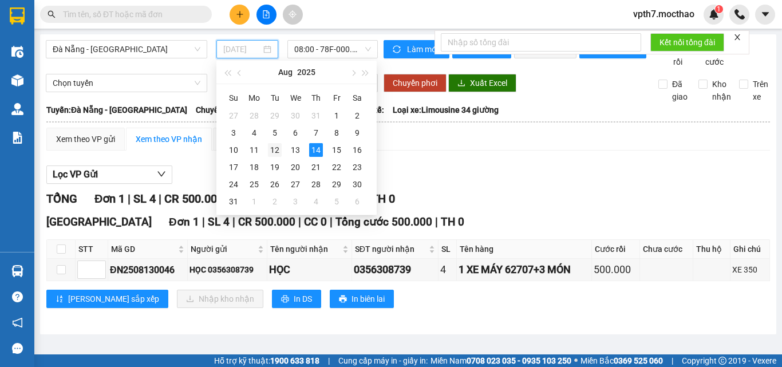
click at [276, 155] on div "12" at bounding box center [275, 150] width 14 height 14
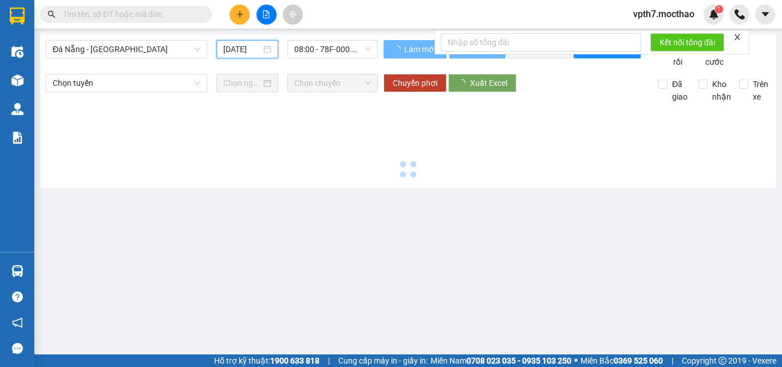
type input "[DATE]"
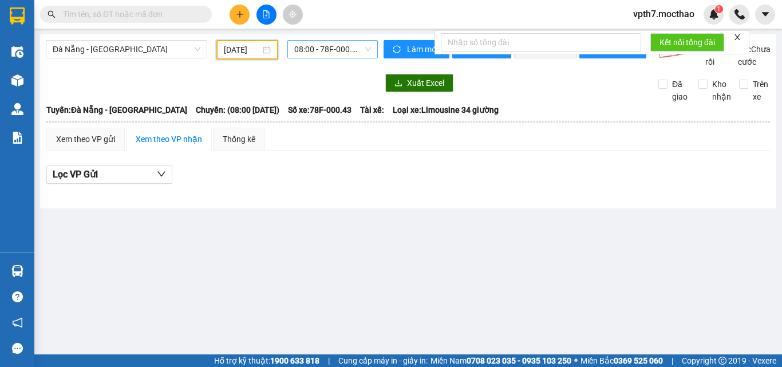
click at [349, 42] on span "08:00 - 78F-000.43" at bounding box center [332, 49] width 77 height 17
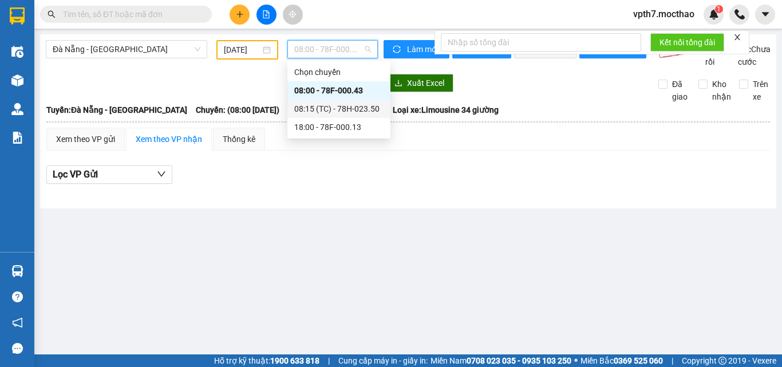
click at [353, 110] on div "08:15 (TC) - 78H-023.50" at bounding box center [338, 108] width 89 height 13
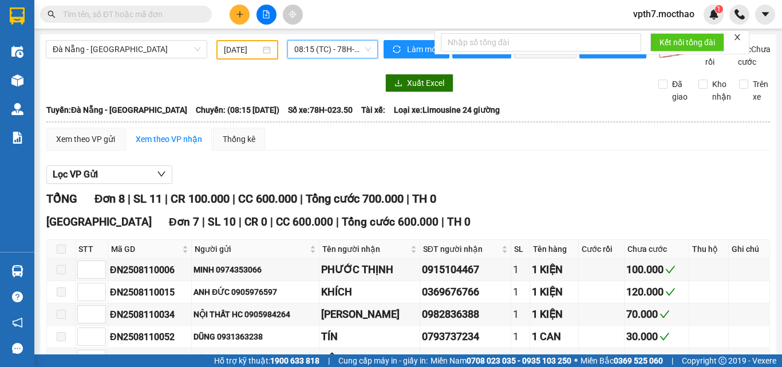
click at [307, 56] on span "08:15 (TC) - 78H-023.50" at bounding box center [332, 49] width 77 height 17
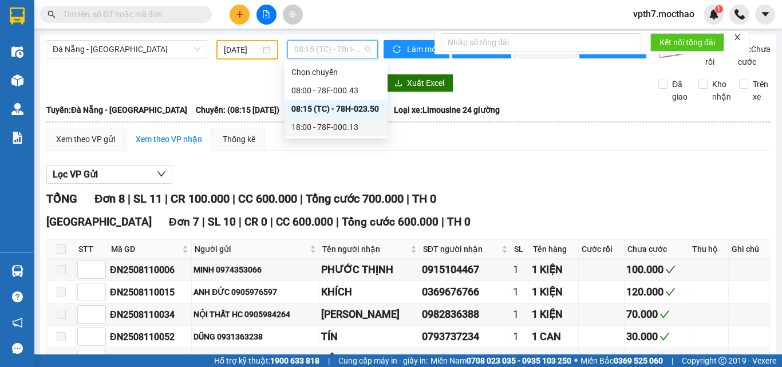
click at [322, 131] on div "18:00 - 78F-000.13" at bounding box center [335, 127] width 89 height 13
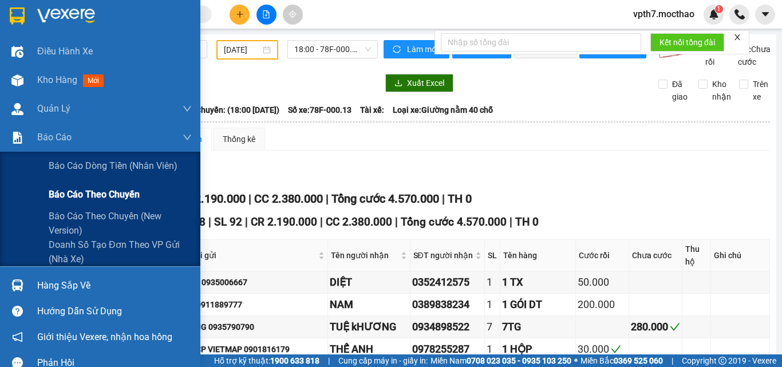
click at [60, 192] on span "Báo cáo theo chuyến" at bounding box center [94, 194] width 91 height 14
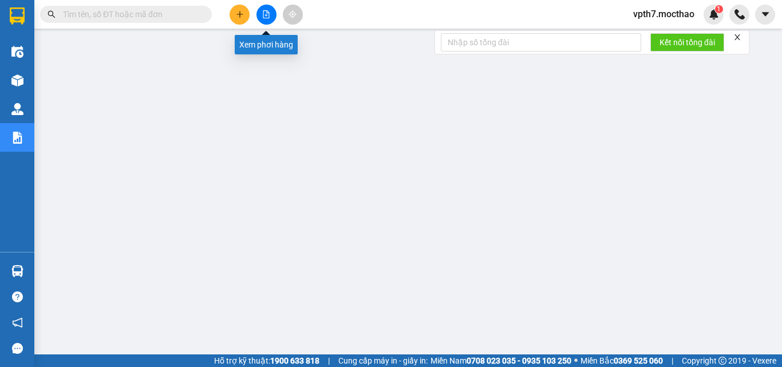
click at [269, 14] on icon "file-add" at bounding box center [266, 14] width 6 height 8
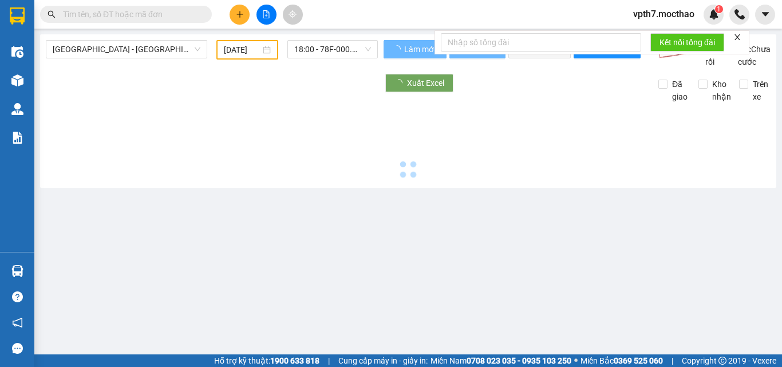
type input "[DATE]"
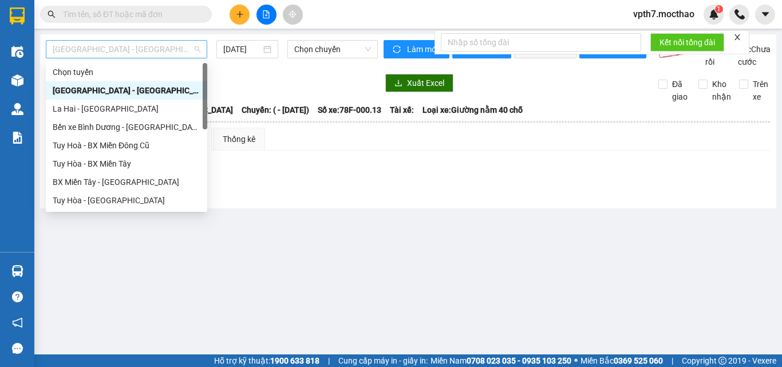
click at [170, 50] on span "[GEOGRAPHIC_DATA] - [GEOGRAPHIC_DATA]" at bounding box center [127, 49] width 148 height 17
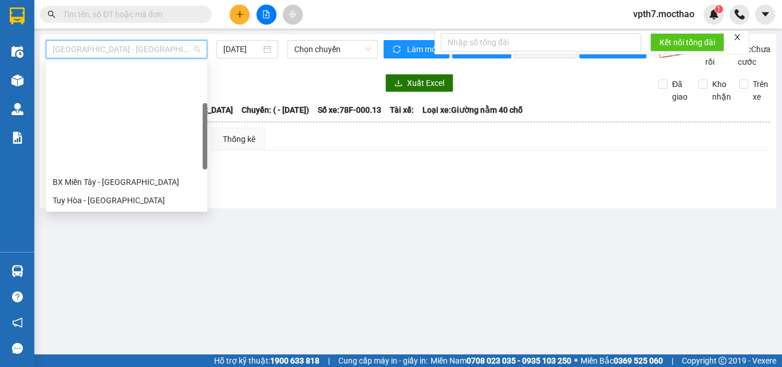
scroll to position [114, 0]
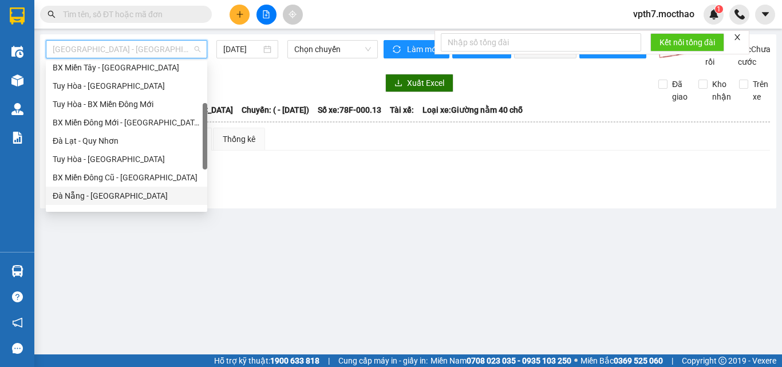
click at [79, 191] on div "Đà Nẵng - [GEOGRAPHIC_DATA]" at bounding box center [127, 195] width 148 height 13
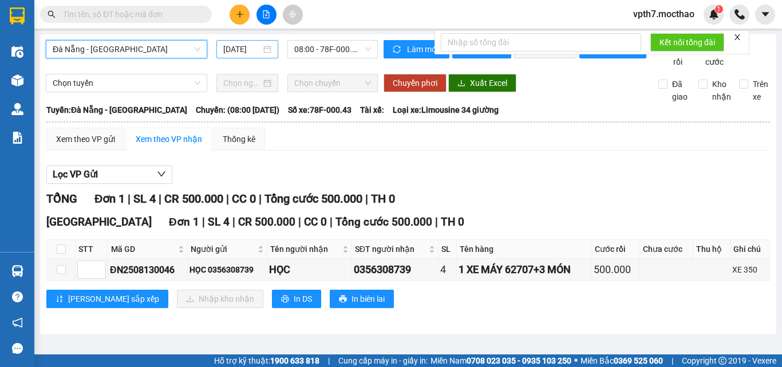
click at [247, 53] on input "[DATE]" at bounding box center [242, 49] width 38 height 13
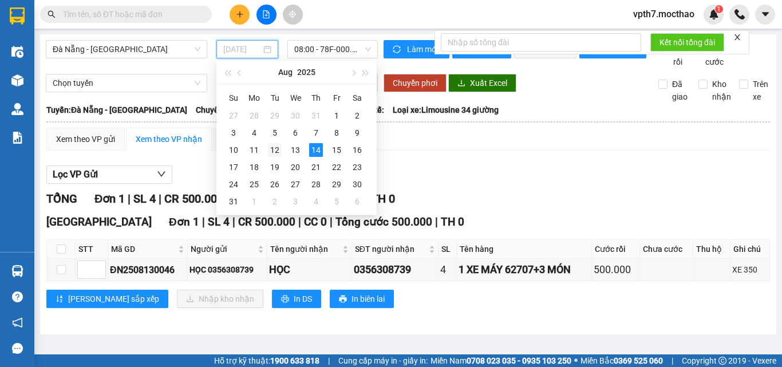
drag, startPoint x: 275, startPoint y: 149, endPoint x: 322, endPoint y: 48, distance: 112.2
click at [275, 147] on div "12" at bounding box center [275, 150] width 14 height 14
type input "[DATE]"
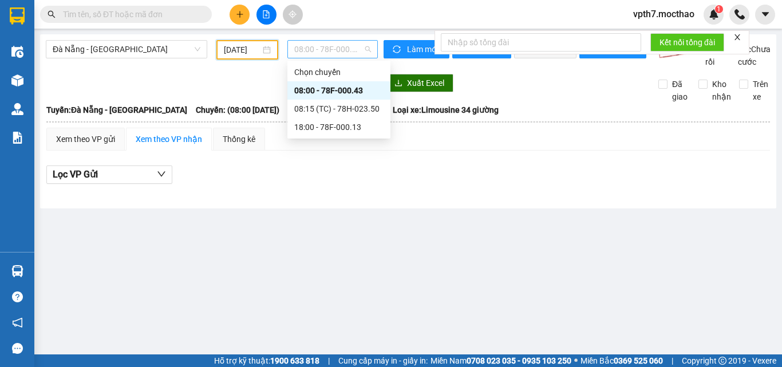
click at [322, 46] on span "08:00 - 78F-000.43" at bounding box center [332, 49] width 77 height 17
click at [320, 117] on div "08:15 (TC) - 78H-023.50" at bounding box center [338, 109] width 103 height 18
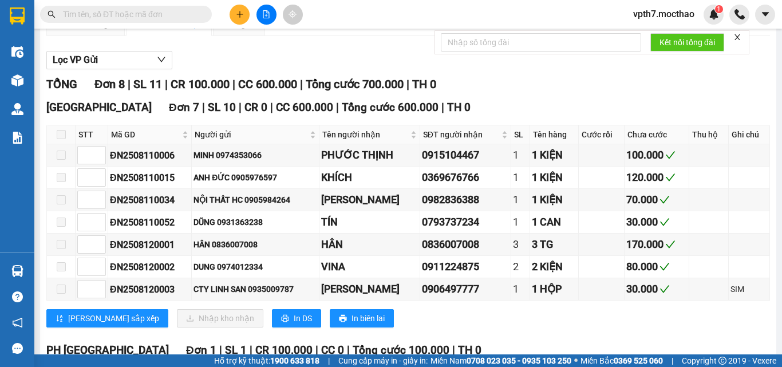
scroll to position [241, 0]
